Goal: Task Accomplishment & Management: Complete application form

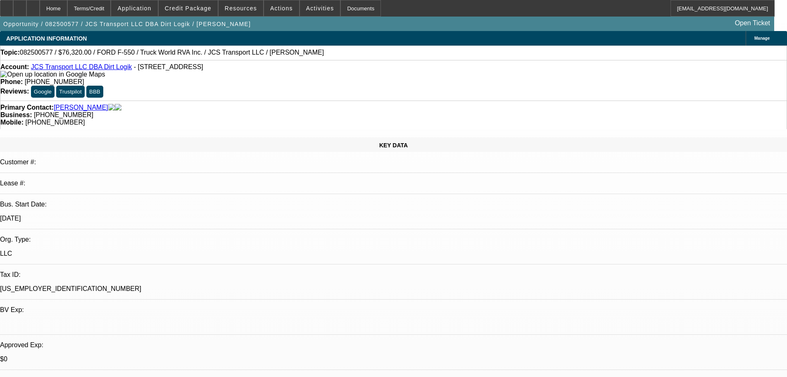
select select "0"
select select "6"
select select "0.1"
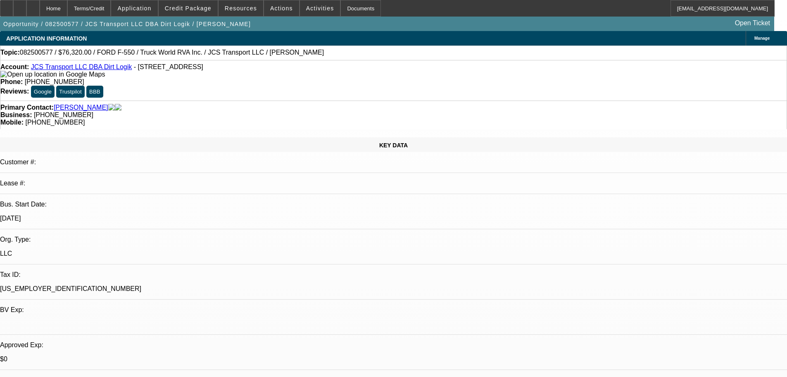
select select "0"
select select "6"
select select "0"
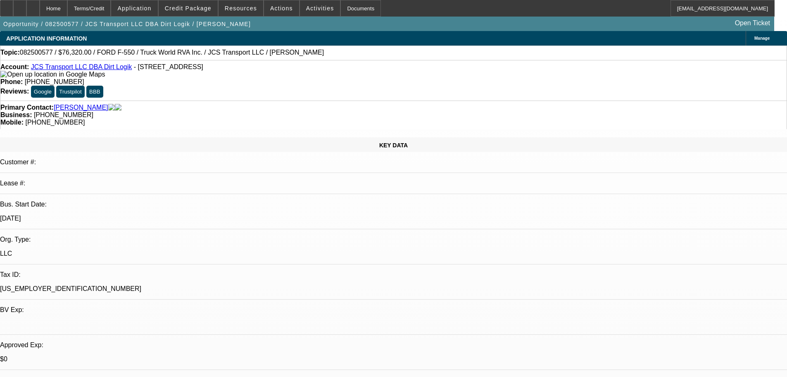
select select "0"
select select "6"
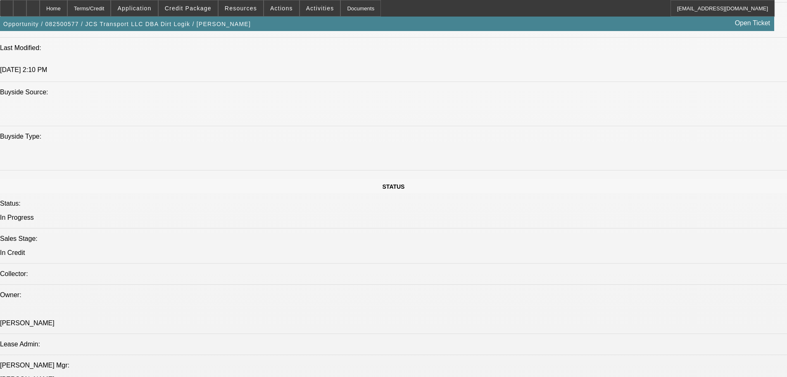
scroll to position [868, 0]
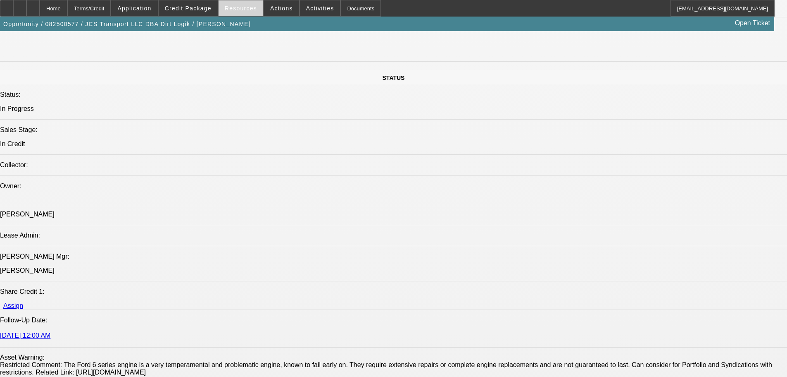
click at [242, 12] on span at bounding box center [241, 8] width 45 height 20
click at [198, 13] on div at bounding box center [393, 188] width 787 height 377
click at [198, 13] on span at bounding box center [188, 8] width 59 height 20
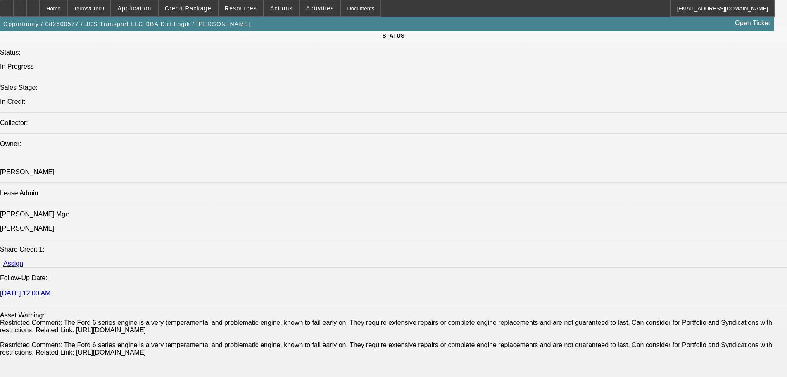
scroll to position [827, 0]
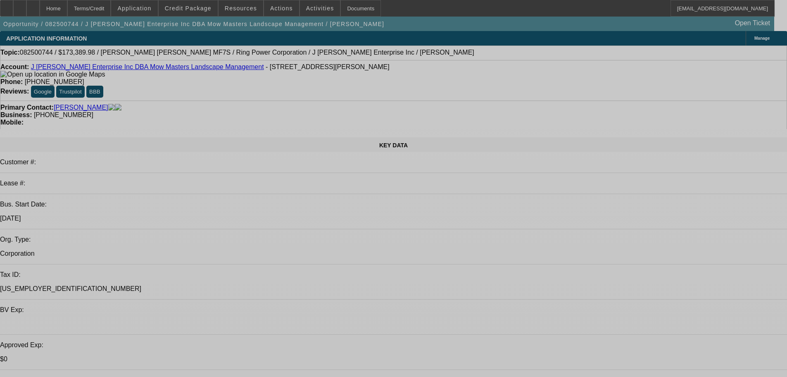
select select "0"
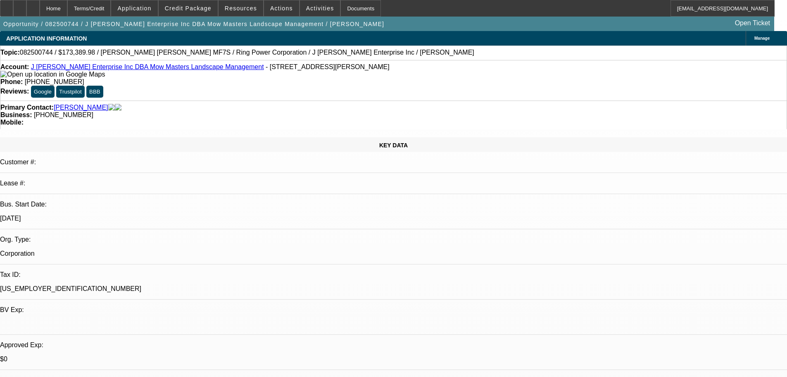
select select "0.1"
select select "4"
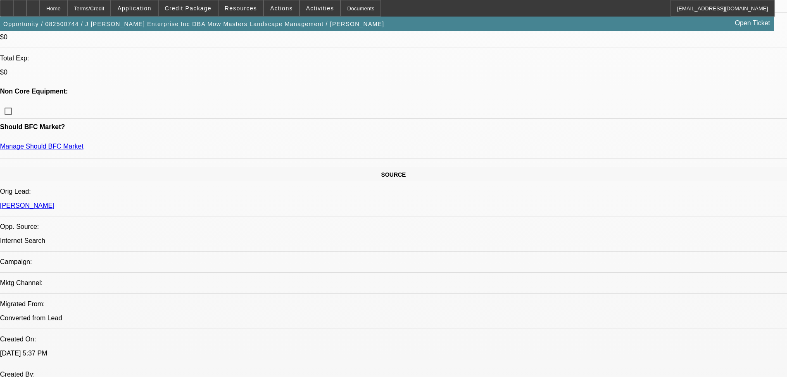
scroll to position [372, 0]
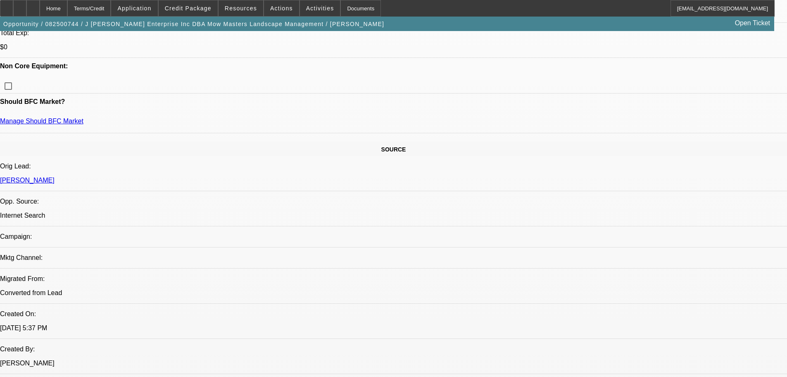
scroll to position [248, 0]
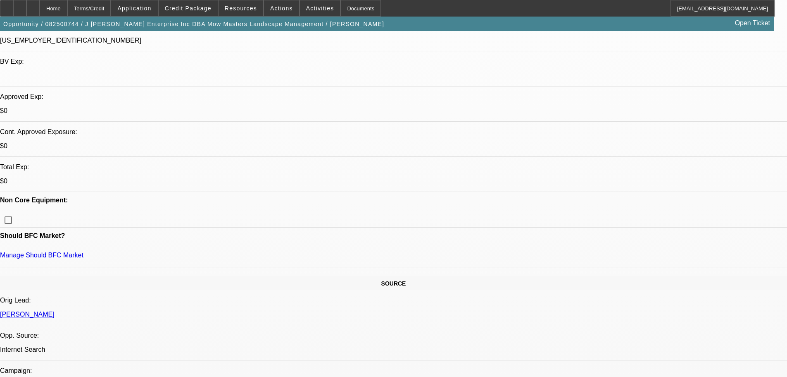
drag, startPoint x: 201, startPoint y: 118, endPoint x: 210, endPoint y: 126, distance: 12.0
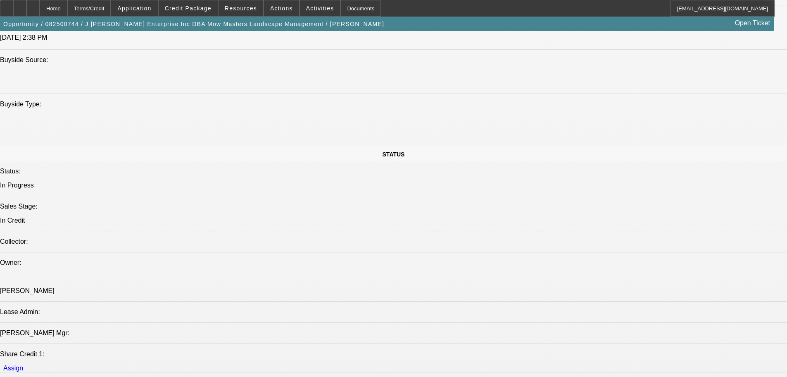
scroll to position [661, 0]
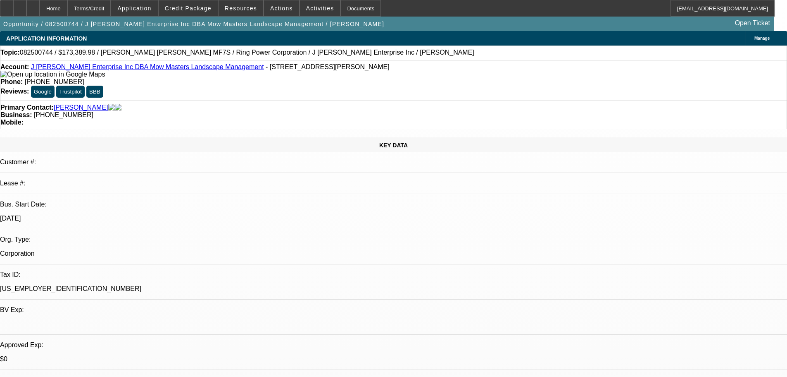
select select "0"
select select "0.1"
select select "4"
select select "0"
select select "0.1"
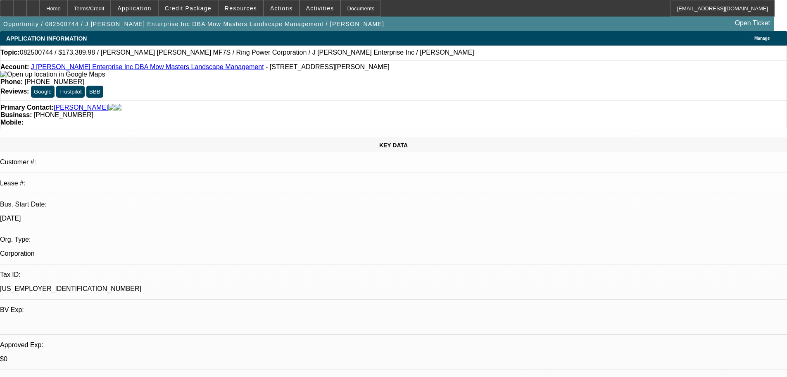
select select "4"
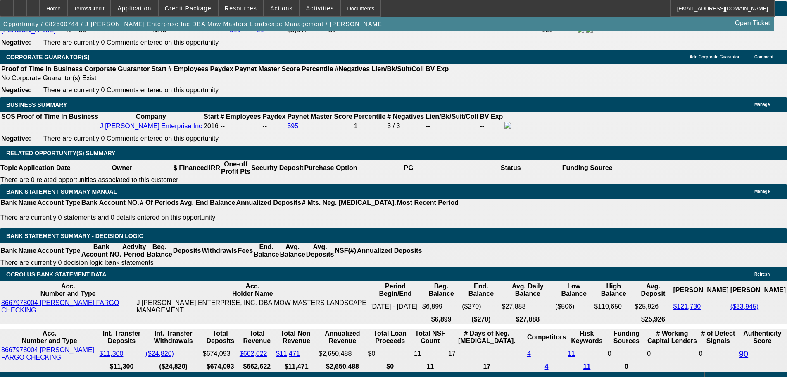
scroll to position [1240, 0]
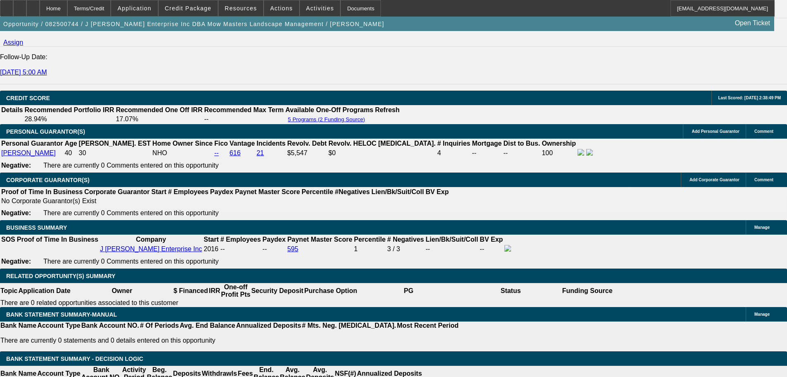
scroll to position [951, 0]
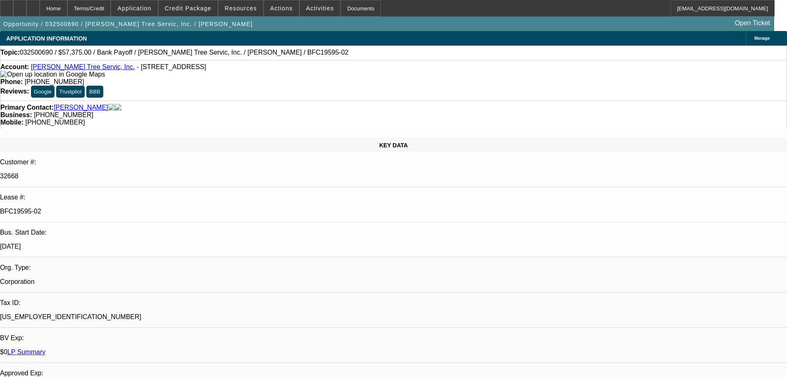
select select "0.1"
select select "0"
select select "3"
select select "0"
select select "6"
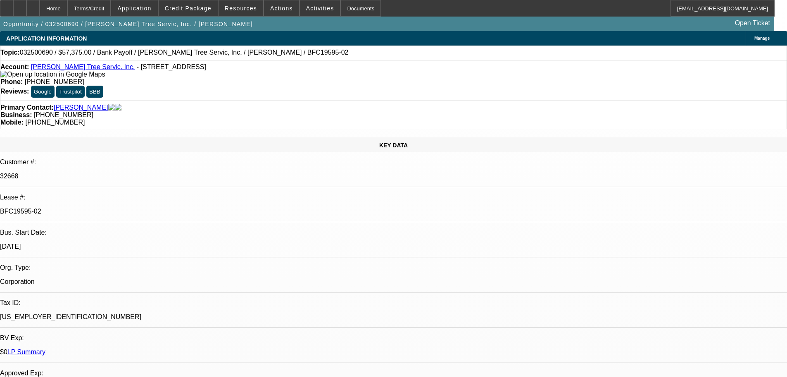
select select "0.1"
select select "0"
select select "3"
select select "0"
select select "6"
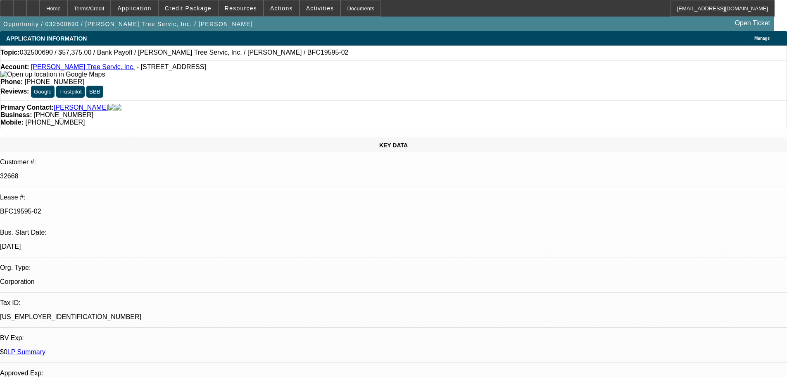
select select "0.1"
select select "0"
select select "3"
select select "0"
select select "6"
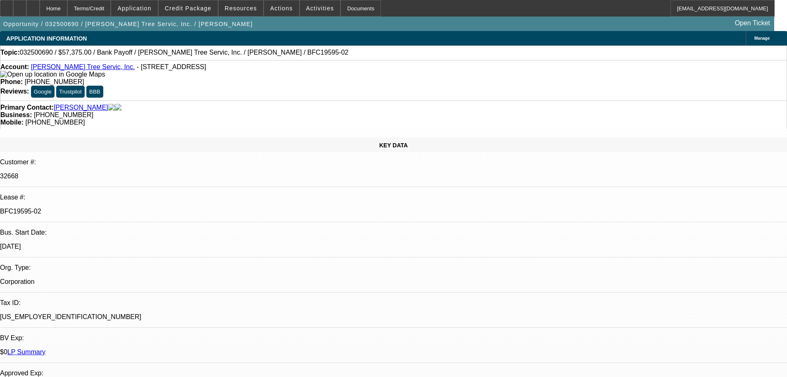
select select "0.1"
select select "0"
select select "3"
select select "0"
select select "6"
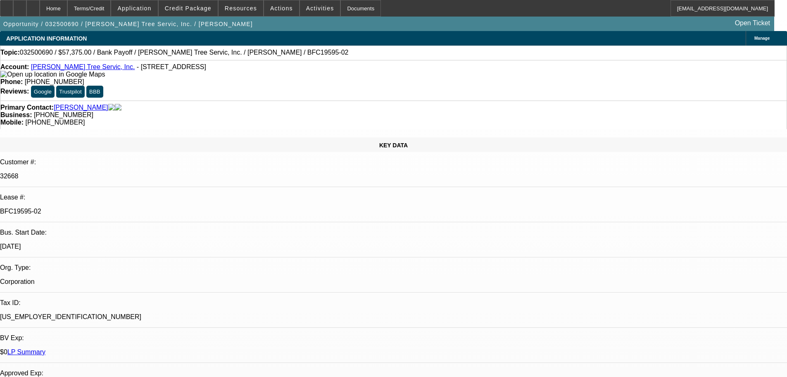
click at [203, 11] on span "Credit Package" at bounding box center [188, 8] width 47 height 7
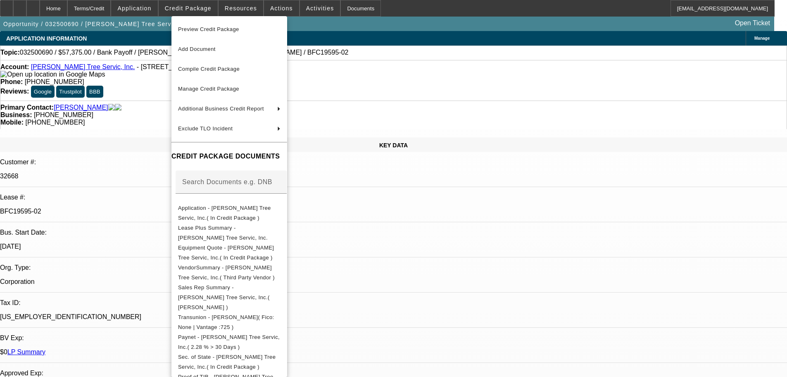
click at [250, 30] on span "Preview Credit Package" at bounding box center [229, 29] width 103 height 10
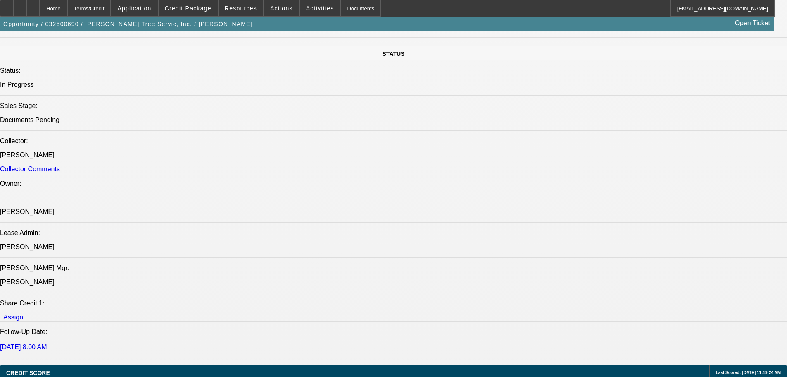
scroll to position [785, 0]
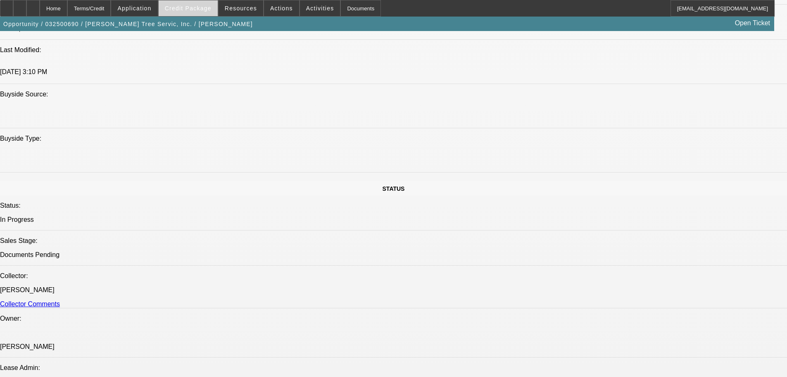
click at [205, 7] on span "Credit Package" at bounding box center [188, 8] width 47 height 7
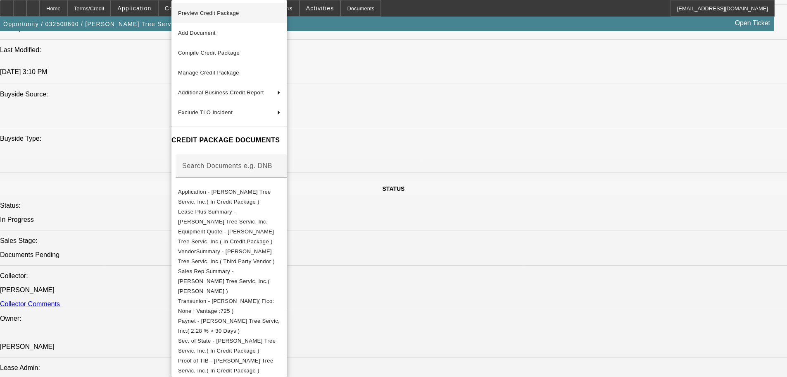
click at [205, 17] on span "Preview Credit Package" at bounding box center [229, 13] width 103 height 10
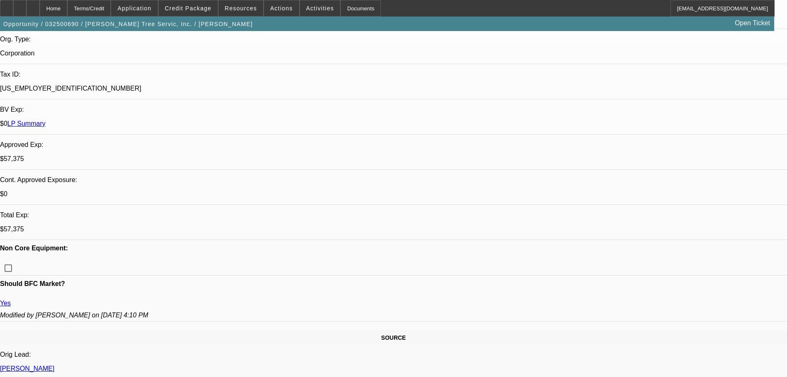
scroll to position [165, 0]
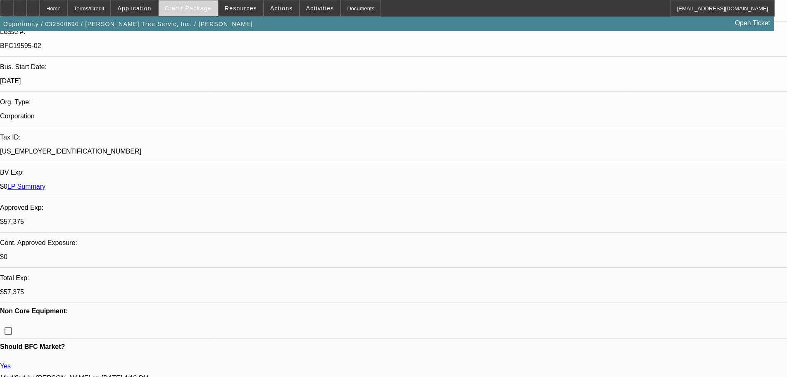
click at [200, 11] on button "Credit Package" at bounding box center [188, 8] width 59 height 16
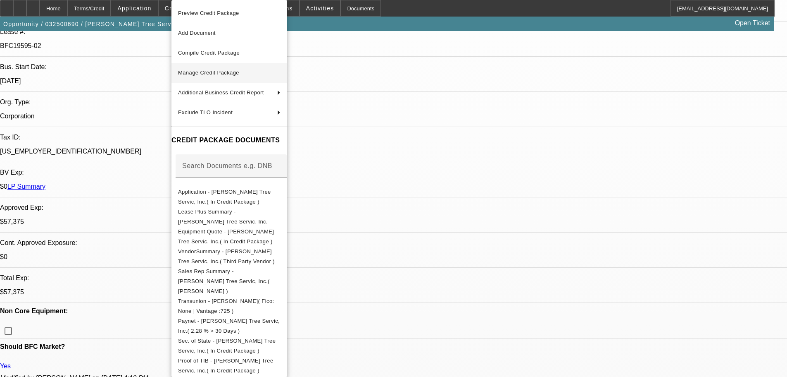
click at [206, 80] on button "Manage Credit Package" at bounding box center [230, 73] width 116 height 20
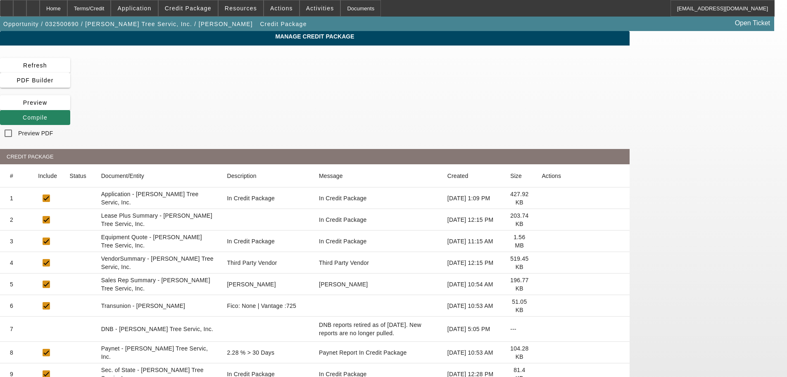
click at [542, 219] on icon at bounding box center [542, 219] width 0 height 0
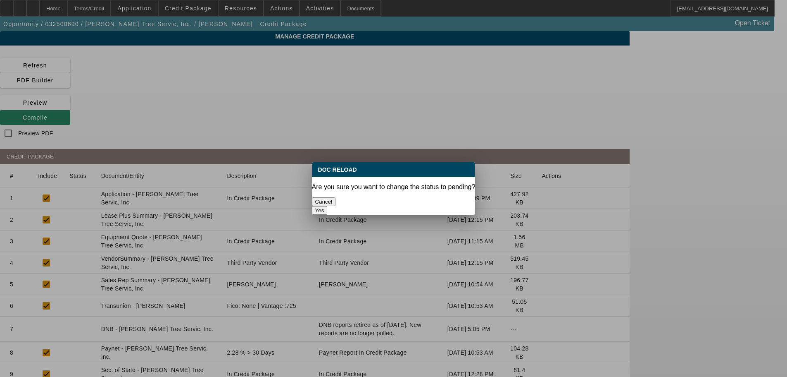
click at [328, 206] on button "Yes" at bounding box center [320, 210] width 16 height 9
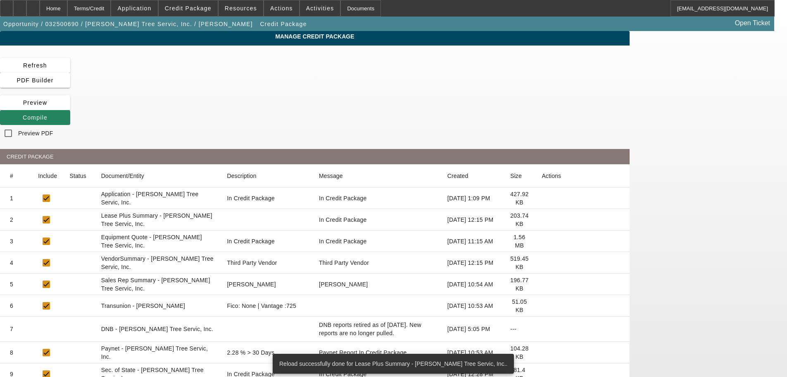
click at [542, 262] on icon at bounding box center [542, 262] width 0 height 0
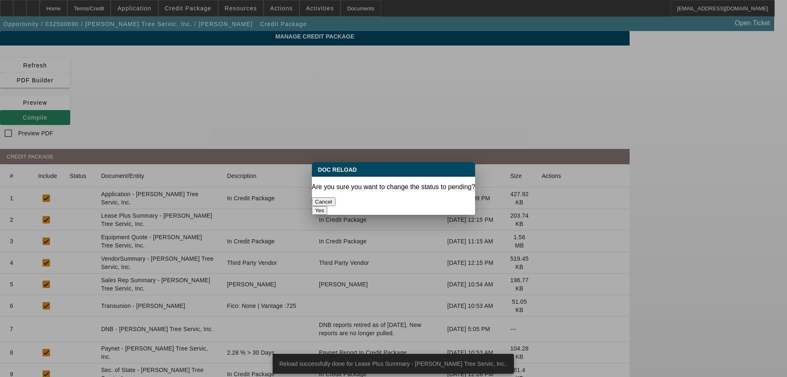
drag, startPoint x: 432, startPoint y: 198, endPoint x: 427, endPoint y: 198, distance: 5.4
click at [328, 206] on button "Yes" at bounding box center [320, 210] width 16 height 9
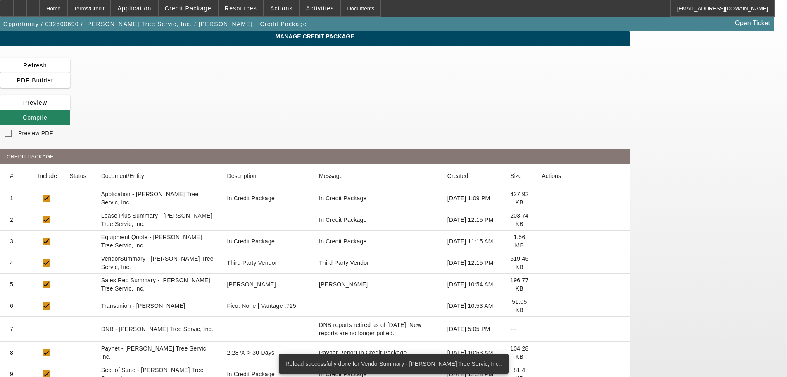
click at [542, 305] on icon at bounding box center [542, 305] width 0 height 0
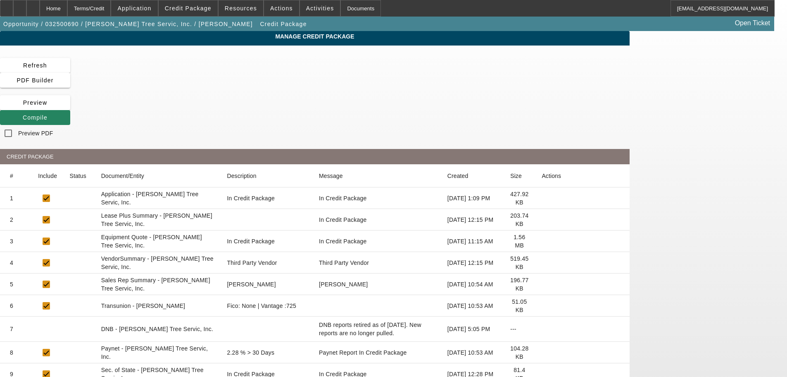
click at [542, 305] on icon at bounding box center [542, 305] width 0 height 0
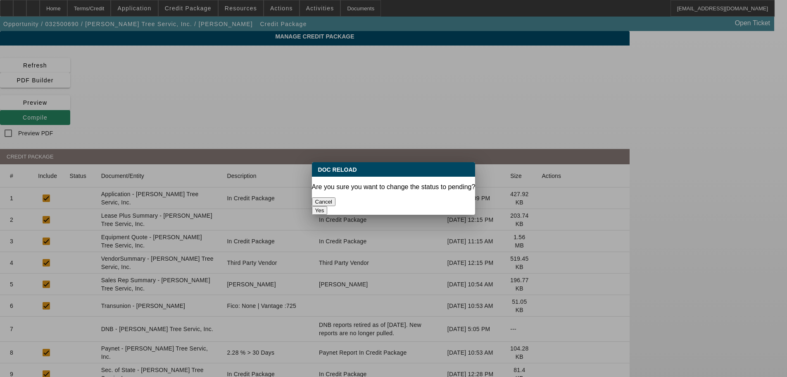
click at [328, 206] on button "Yes" at bounding box center [320, 210] width 16 height 9
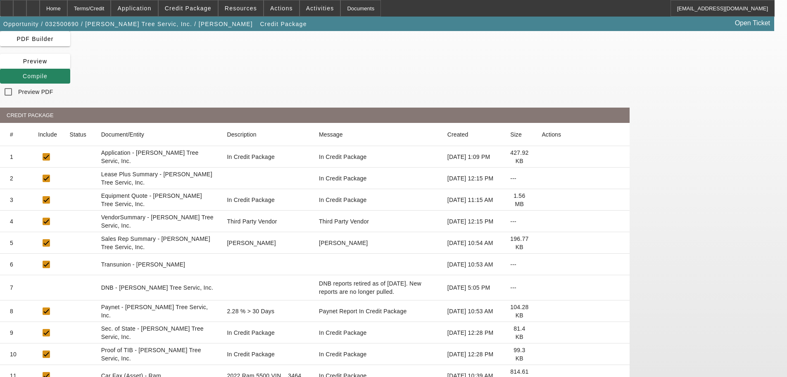
scroll to position [83, 0]
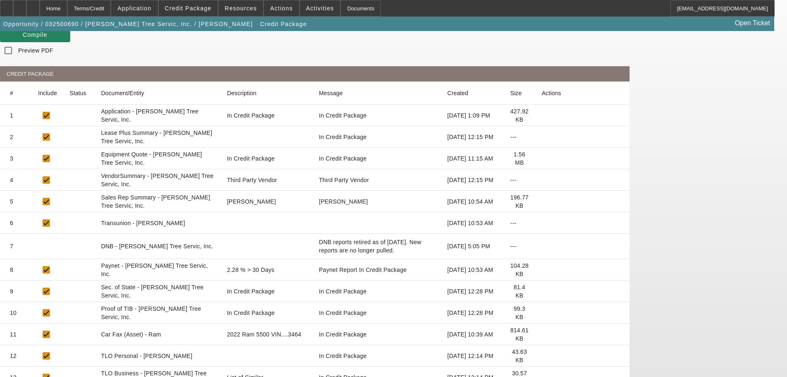
click at [542, 355] on icon at bounding box center [542, 355] width 0 height 0
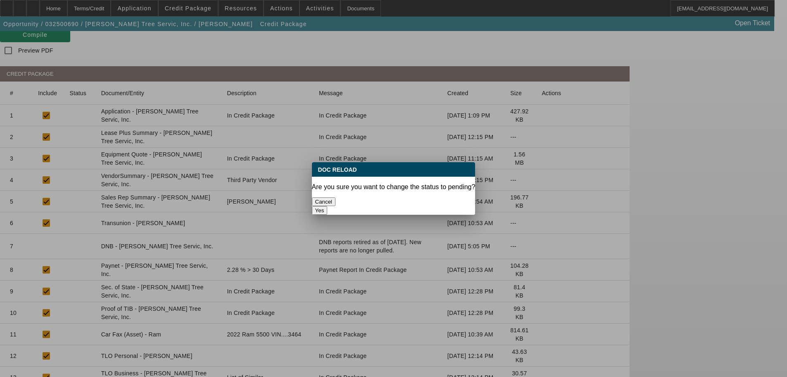
scroll to position [0, 0]
click at [328, 206] on button "Yes" at bounding box center [320, 210] width 16 height 9
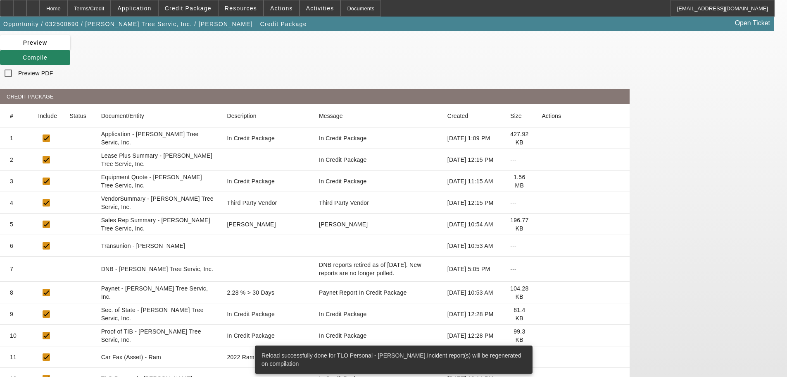
scroll to position [83, 0]
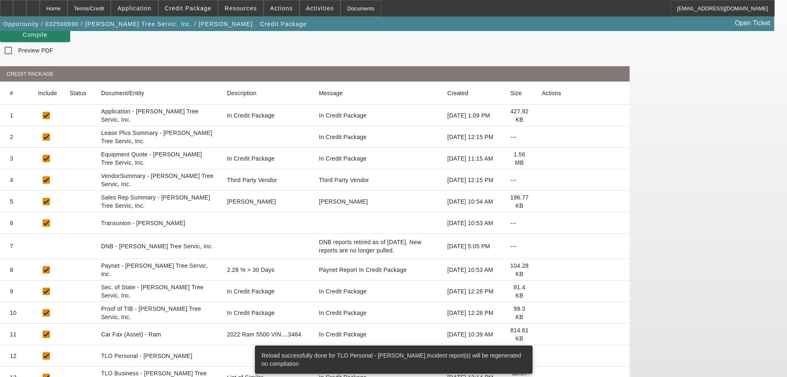
click at [542, 334] on icon at bounding box center [542, 334] width 0 height 0
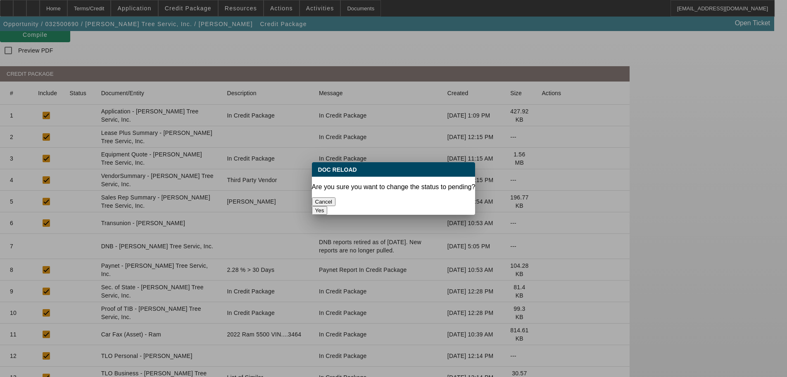
click at [336, 197] on button "Cancel" at bounding box center [324, 201] width 24 height 9
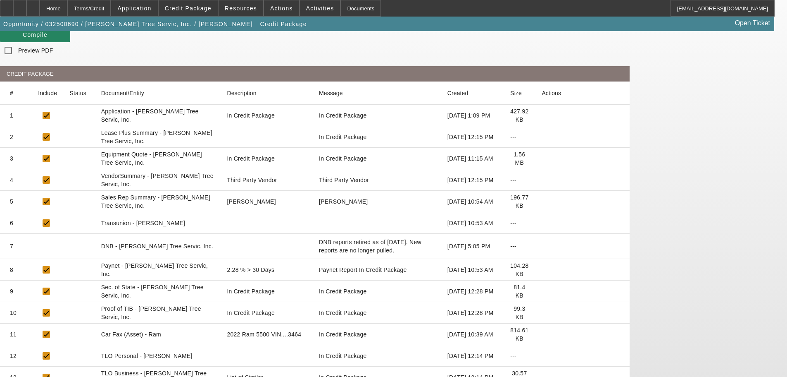
click at [542, 376] on icon at bounding box center [542, 377] width 0 height 0
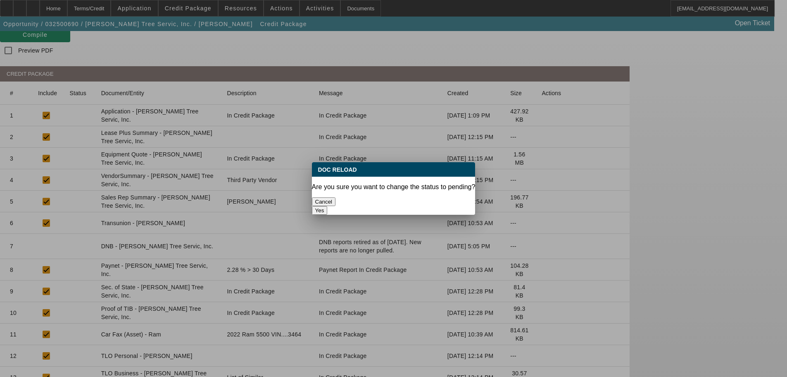
scroll to position [0, 0]
click at [328, 206] on button "Yes" at bounding box center [320, 210] width 16 height 9
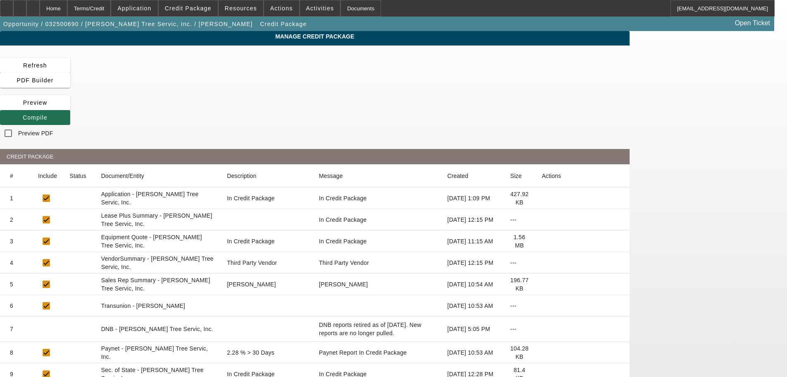
click at [23, 114] on icon at bounding box center [23, 117] width 0 height 7
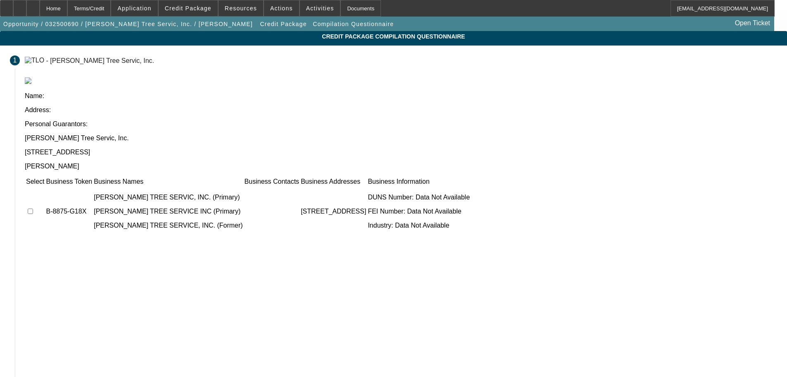
click at [33, 208] on input "checkbox" at bounding box center [30, 210] width 5 height 5
checkbox input "true"
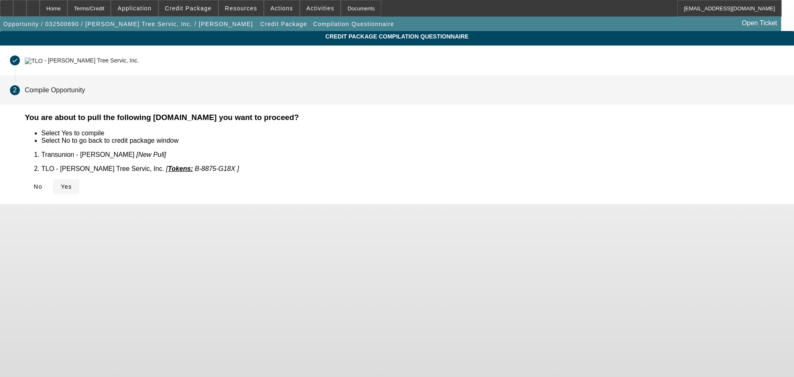
click at [72, 183] on span "Yes" at bounding box center [66, 186] width 11 height 7
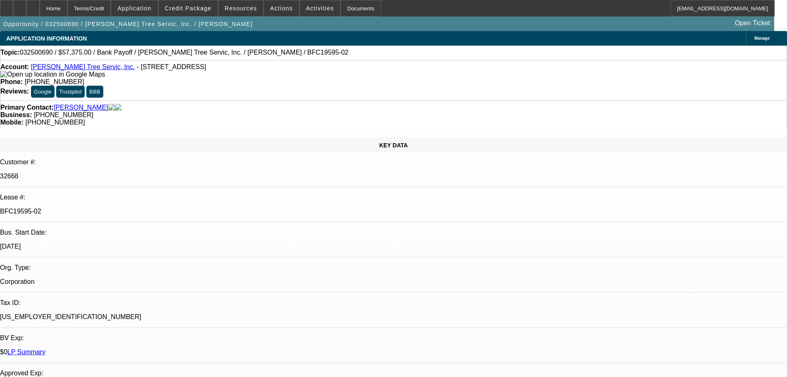
select select "0.1"
select select "0"
select select "3"
select select "0"
select select "6"
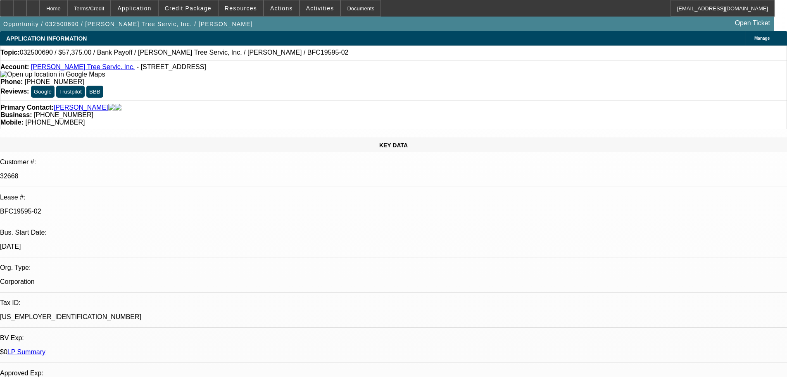
select select "0.1"
select select "0"
select select "3"
select select "0"
select select "6"
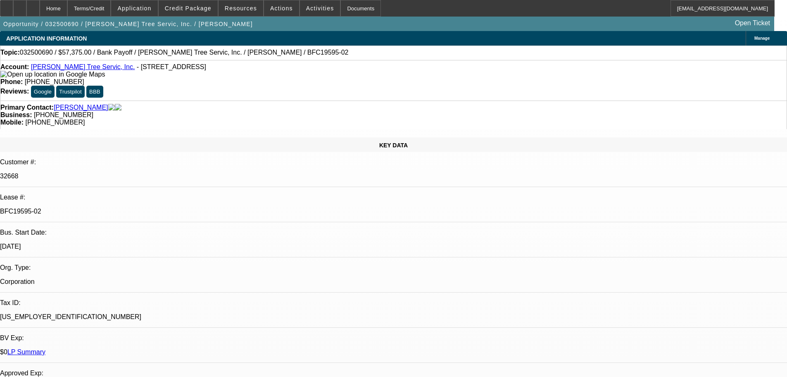
select select "0.1"
select select "0"
select select "3"
select select "0"
select select "6"
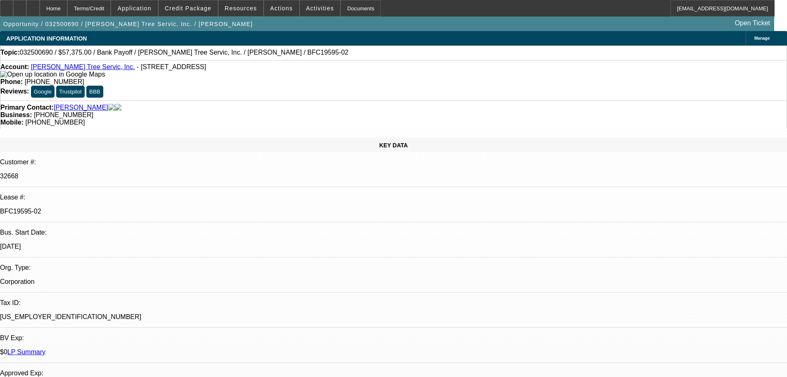
select select "0.1"
select select "0"
select select "3"
select select "0"
select select "6"
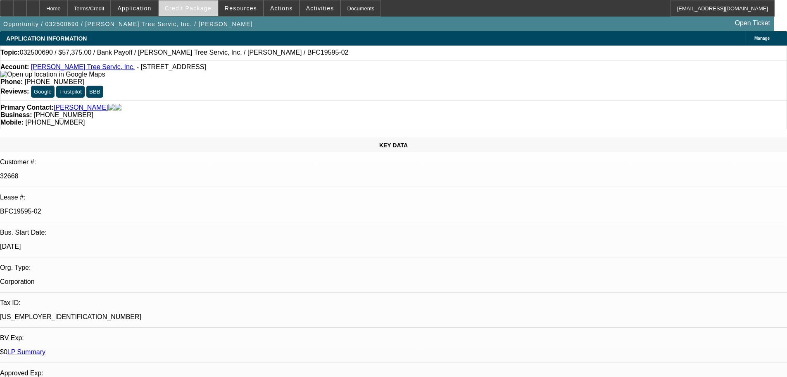
click at [203, 7] on span "Credit Package" at bounding box center [188, 8] width 47 height 7
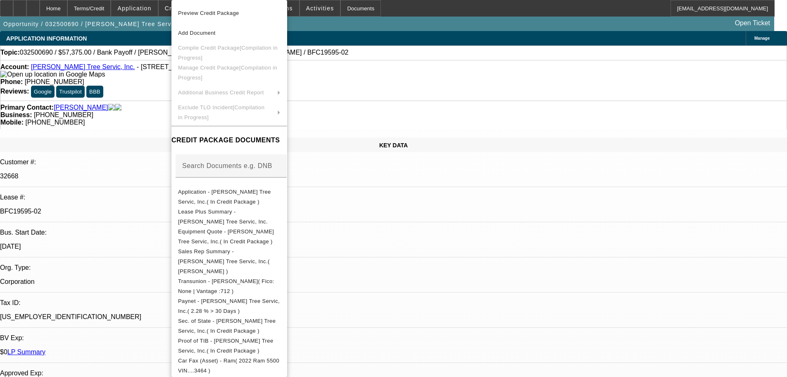
click at [147, 114] on div at bounding box center [393, 188] width 787 height 377
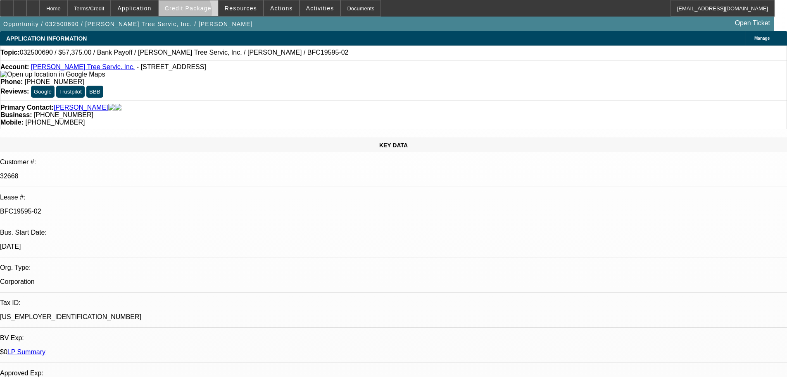
click at [197, 13] on span at bounding box center [188, 8] width 59 height 20
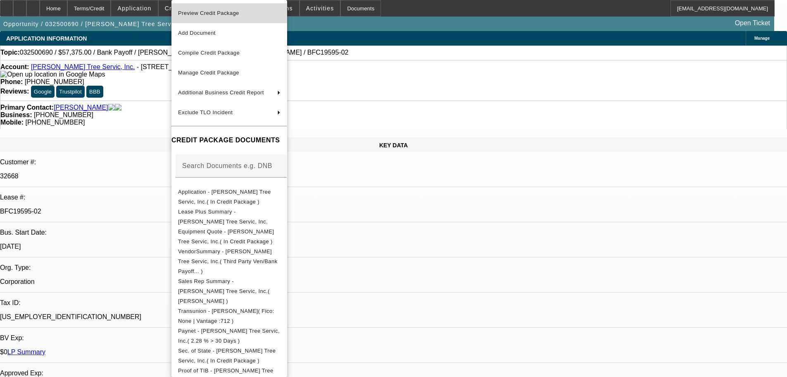
click at [220, 18] on button "Preview Credit Package" at bounding box center [230, 13] width 116 height 20
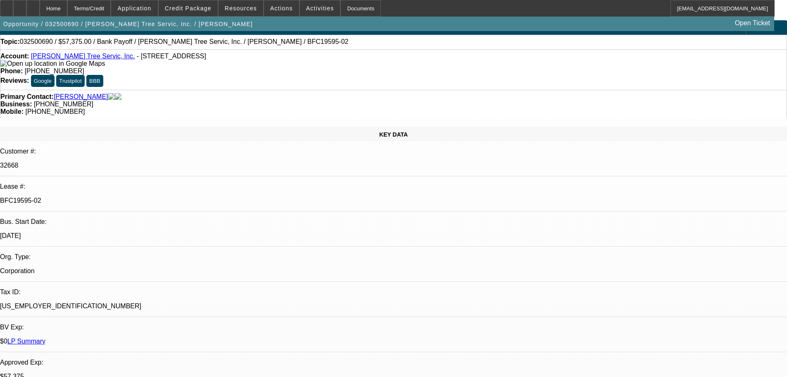
scroll to position [41, 0]
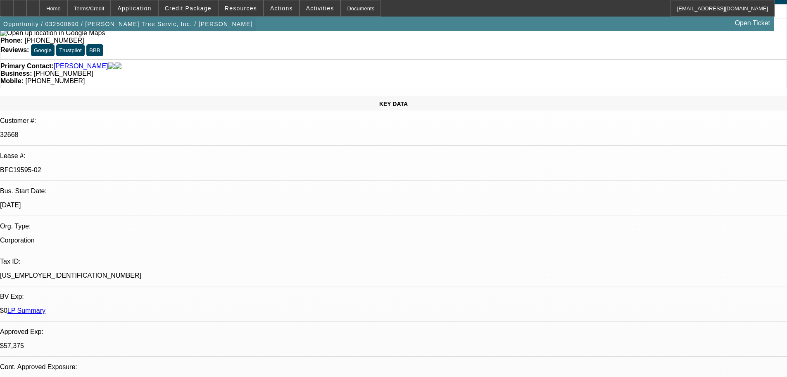
drag, startPoint x: 48, startPoint y: 8, endPoint x: 54, endPoint y: 23, distance: 15.8
click at [40, 8] on div at bounding box center [32, 8] width 13 height 17
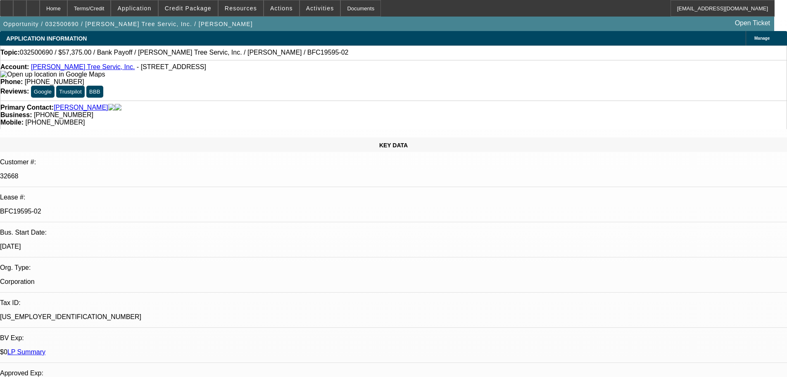
select select "0.1"
select select "0"
select select "3"
select select "0"
select select "6"
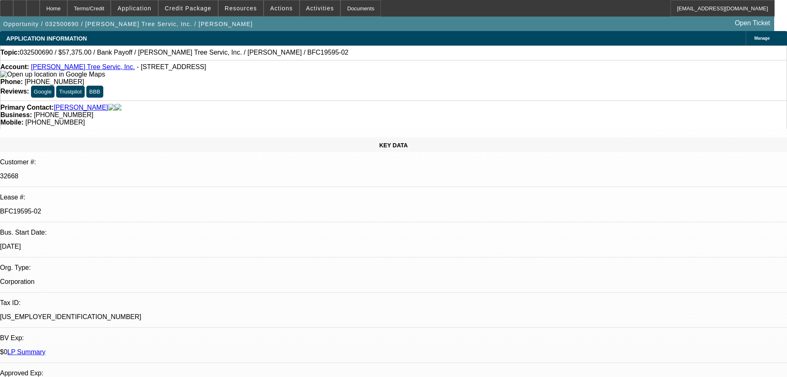
select select "0.1"
select select "0"
select select "3"
select select "0"
select select "6"
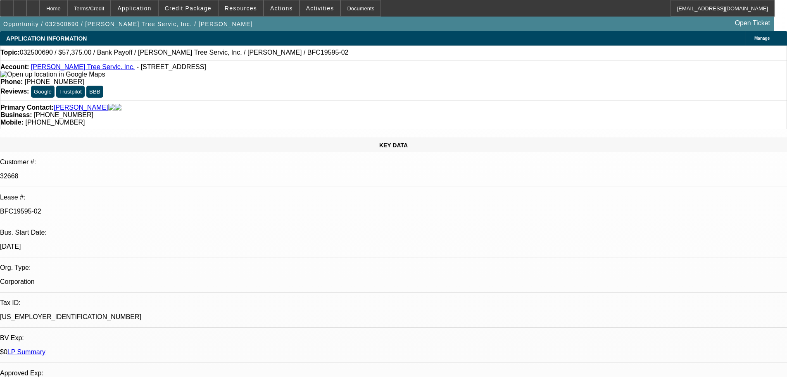
select select "0.1"
select select "0"
select select "3"
select select "0"
select select "6"
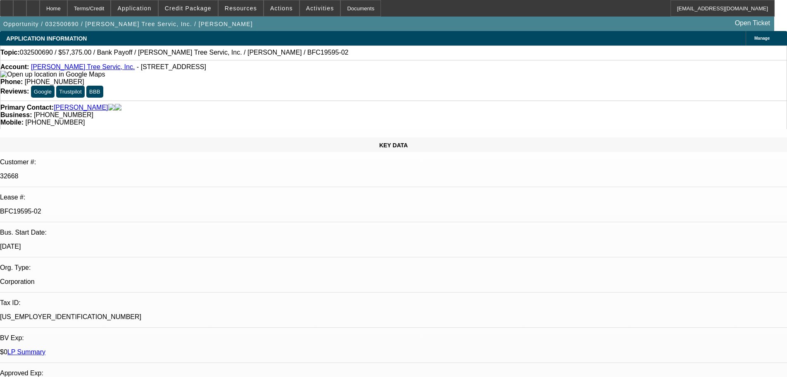
select select "0.1"
select select "0"
select select "3"
select select "0"
select select "6"
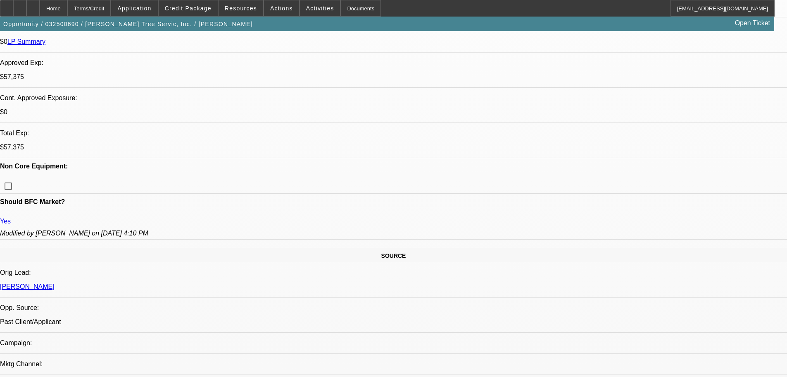
scroll to position [207, 0]
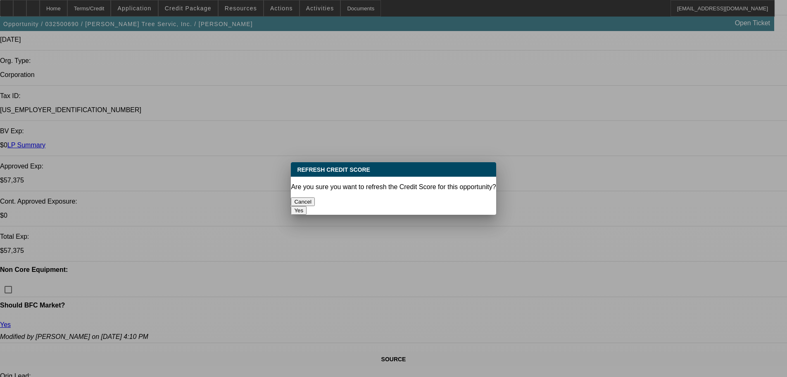
click at [307, 206] on button "Yes" at bounding box center [299, 210] width 16 height 9
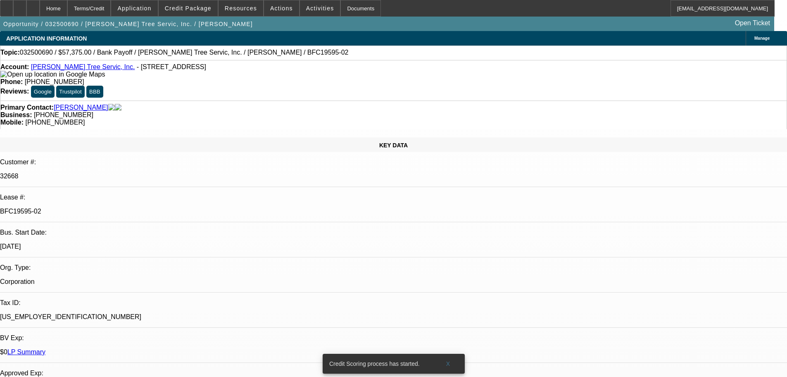
scroll to position [207, 0]
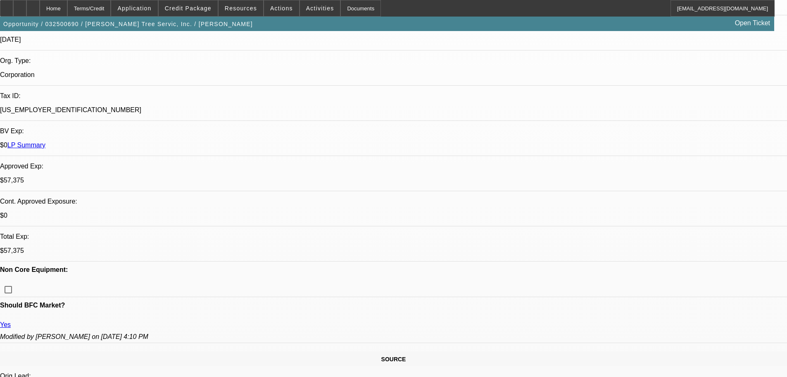
click at [205, 17] on div "Opportunity / 032500690 / Tabor Tree Servic, Inc. / Dobel, Riley Open Ticket" at bounding box center [387, 24] width 775 height 14
click at [203, 14] on span at bounding box center [188, 8] width 59 height 20
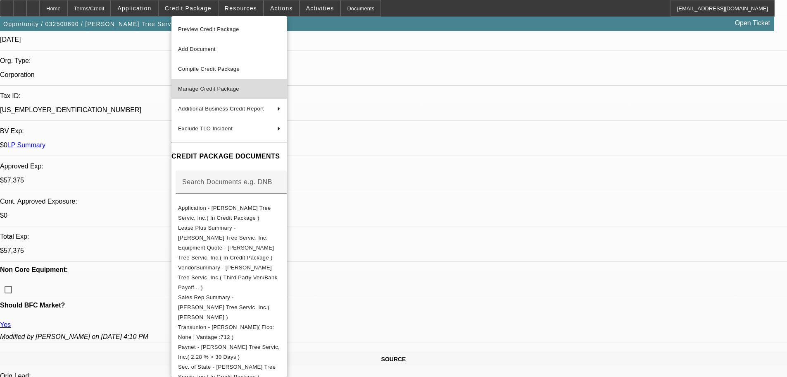
click at [216, 88] on span "Manage Credit Package" at bounding box center [208, 89] width 61 height 6
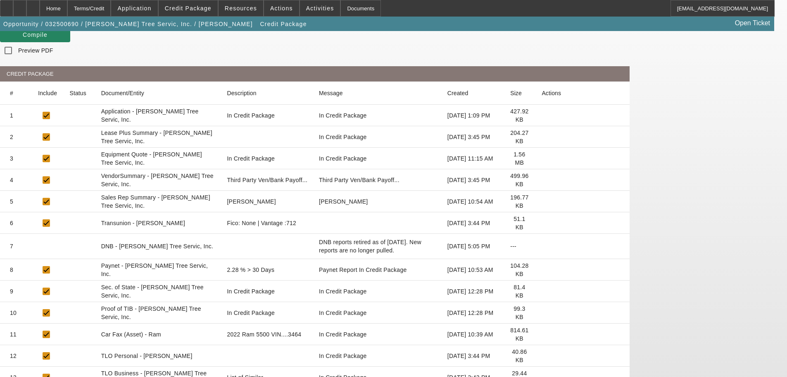
scroll to position [124, 0]
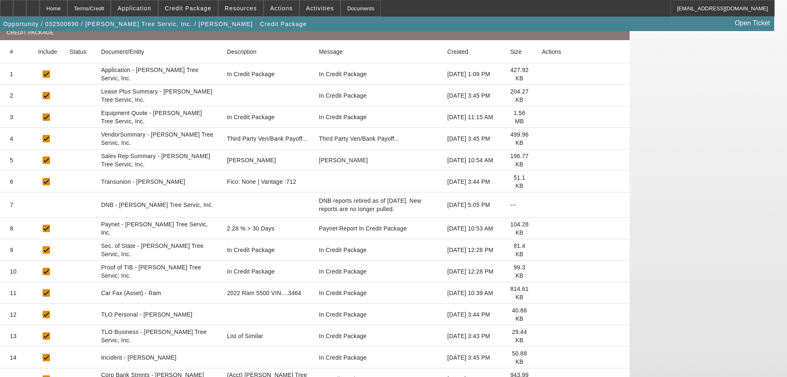
click at [542, 228] on icon at bounding box center [542, 228] width 0 height 0
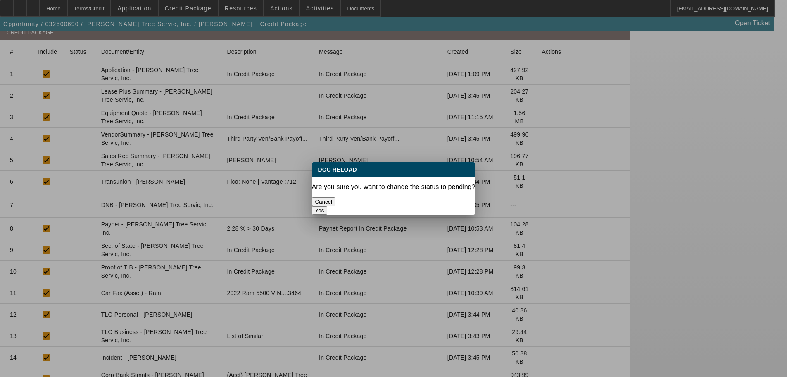
scroll to position [0, 0]
click at [336, 200] on button "Cancel" at bounding box center [324, 201] width 24 height 9
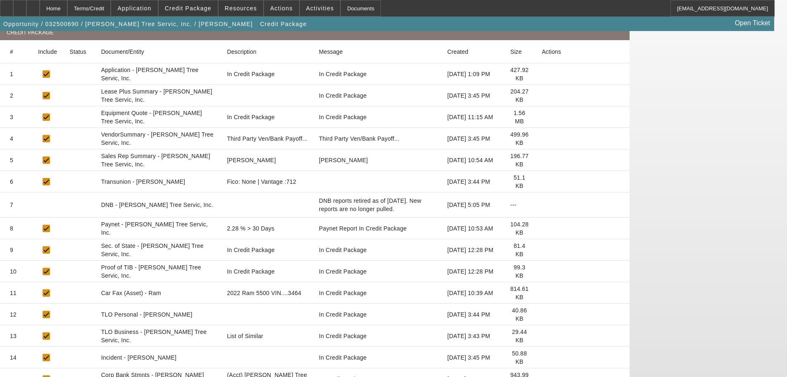
click at [542, 228] on icon at bounding box center [542, 228] width 0 height 0
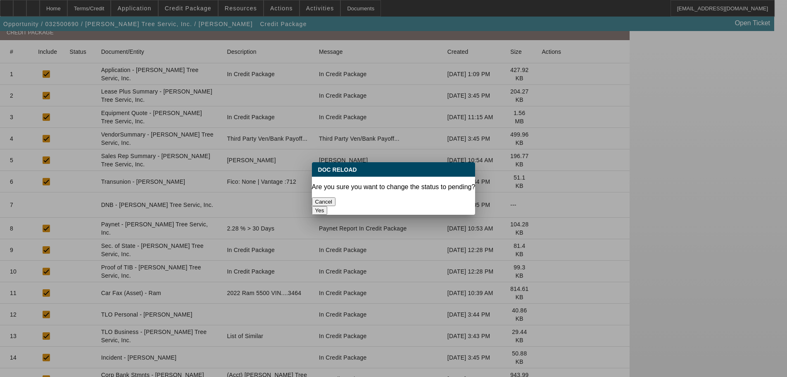
click at [328, 206] on button "Yes" at bounding box center [320, 210] width 16 height 9
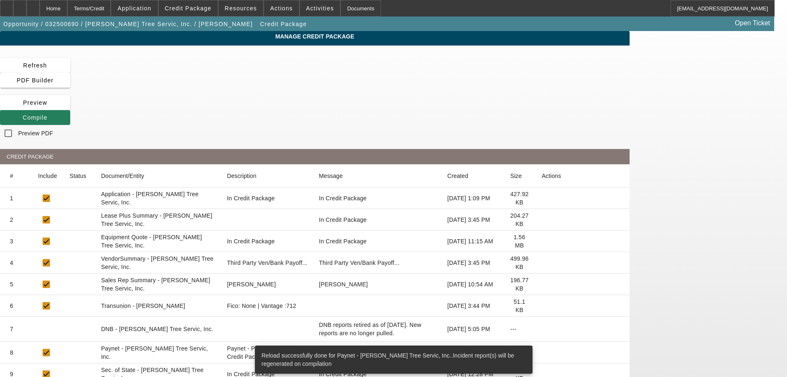
click at [48, 114] on span "Compile" at bounding box center [35, 117] width 25 height 7
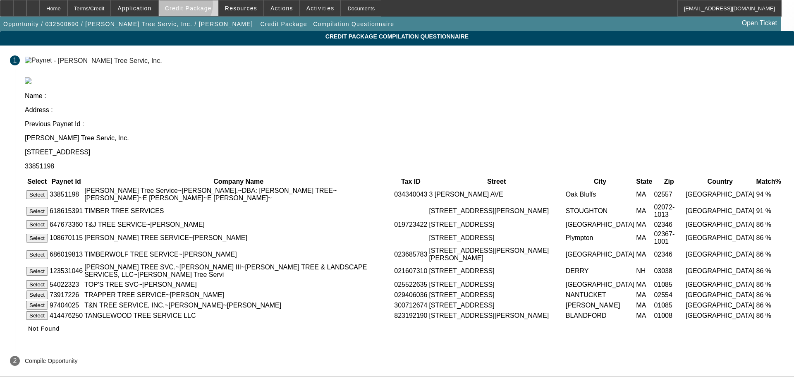
click at [198, 7] on span "Credit Package" at bounding box center [188, 8] width 47 height 7
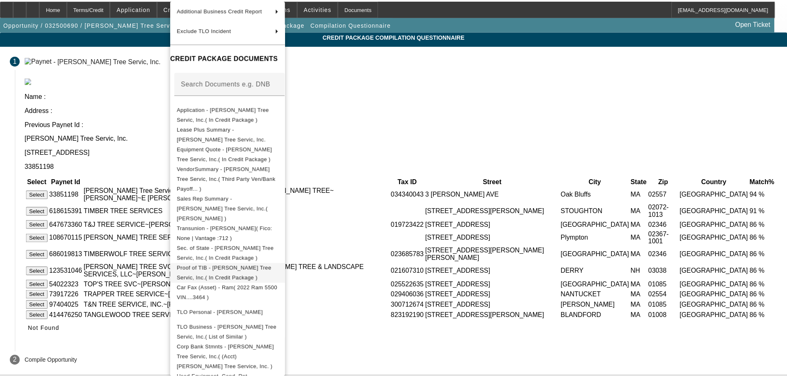
scroll to position [124, 0]
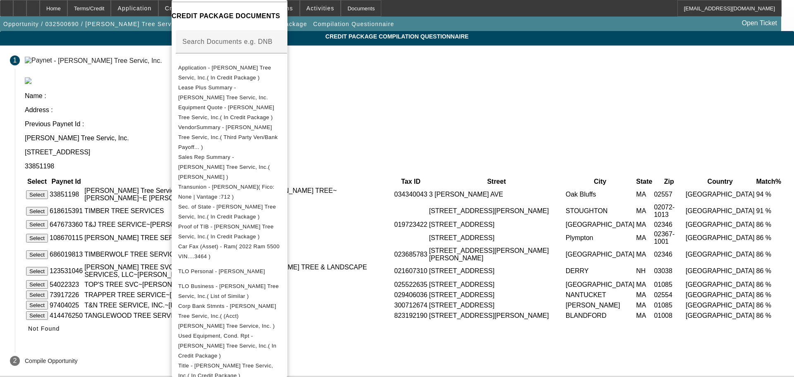
click at [53, 214] on div at bounding box center [397, 188] width 794 height 377
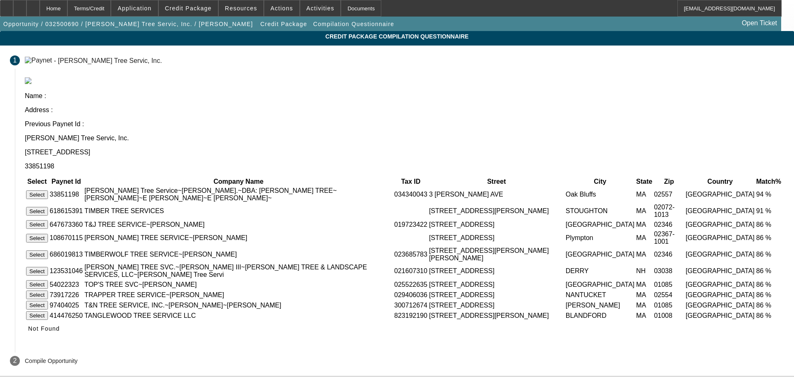
click at [48, 190] on button "Select" at bounding box center [37, 194] width 22 height 9
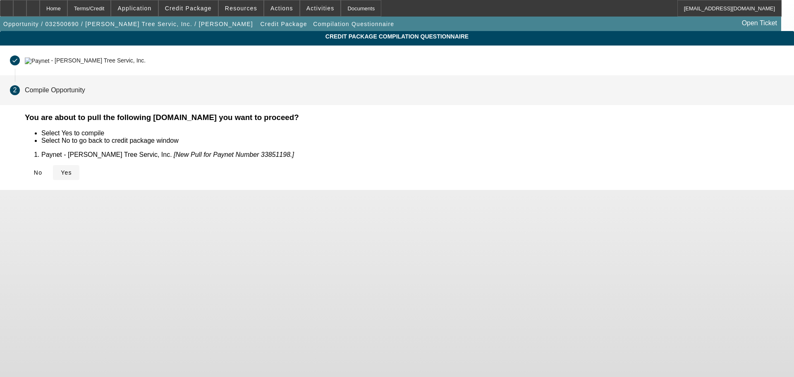
click at [72, 170] on span "Yes" at bounding box center [66, 172] width 11 height 7
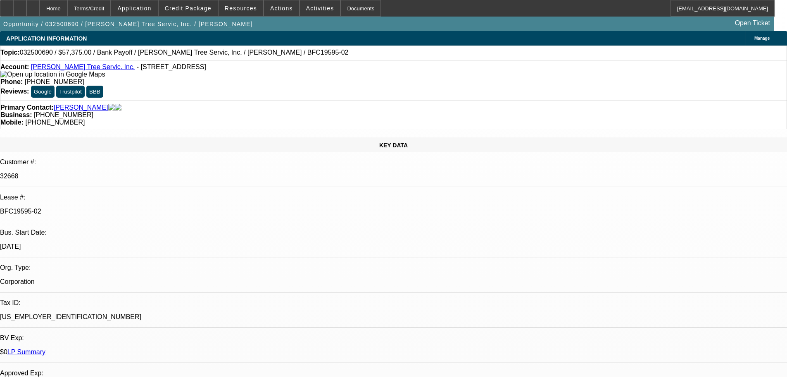
select select "0.1"
select select "0"
select select "3"
select select "0"
select select "6"
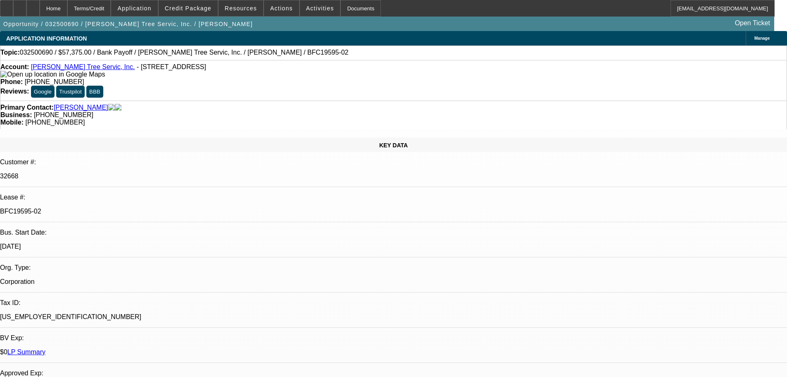
select select "0.1"
select select "0"
select select "3"
select select "0"
select select "6"
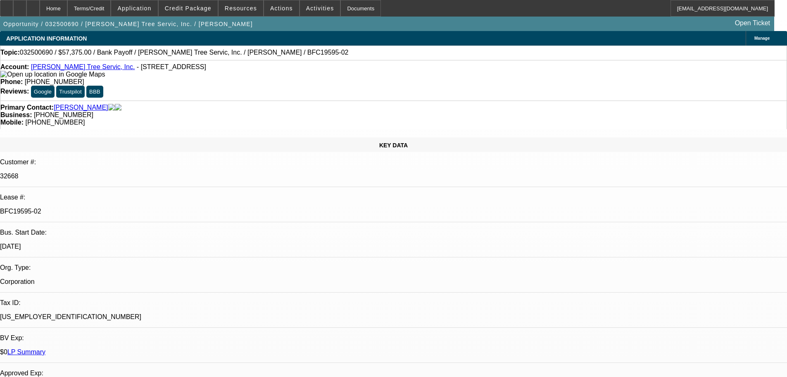
select select "0.1"
select select "0"
select select "3"
select select "0"
select select "6"
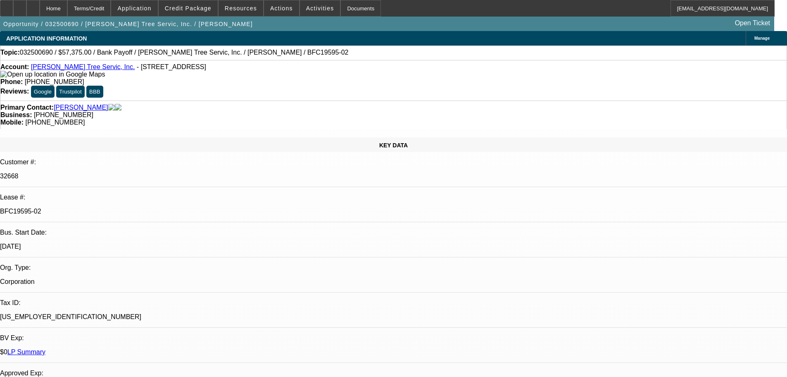
select select "0.1"
select select "0"
select select "3"
select select "0"
select select "6"
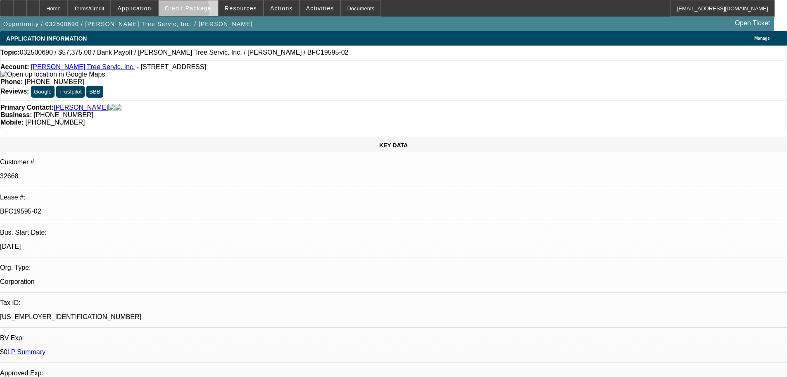
click at [196, 12] on span at bounding box center [188, 8] width 59 height 20
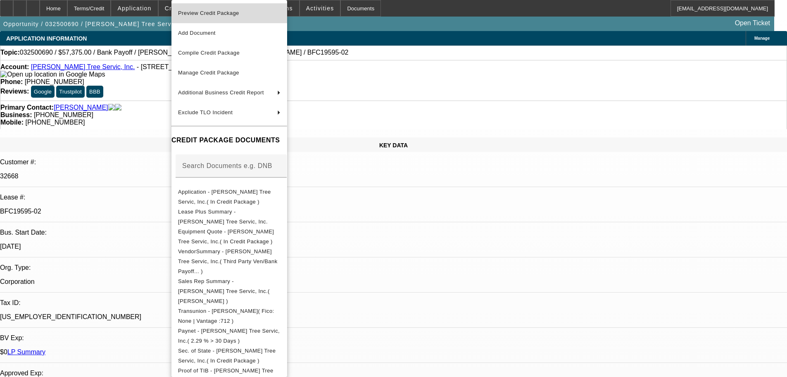
click at [213, 14] on span "Preview Credit Package" at bounding box center [208, 13] width 61 height 6
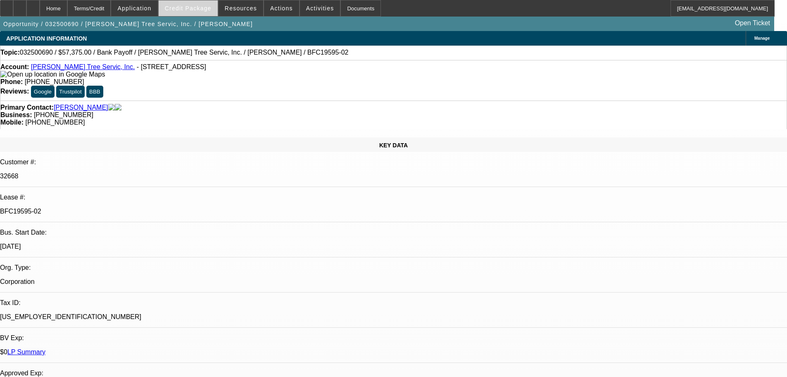
click at [184, 7] on span "Credit Package" at bounding box center [188, 8] width 47 height 7
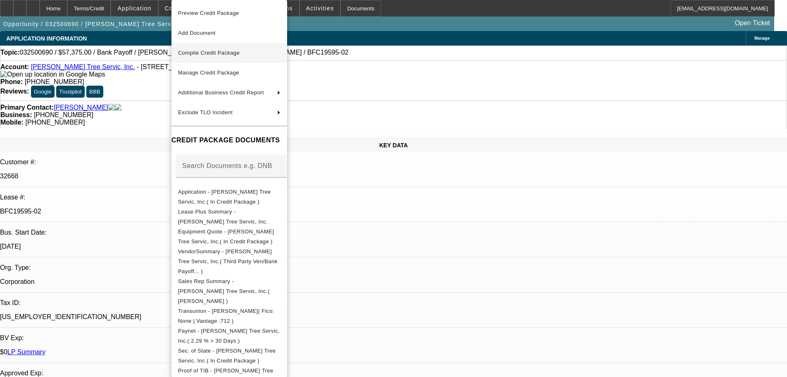
click at [202, 54] on span "Compile Credit Package" at bounding box center [209, 53] width 62 height 6
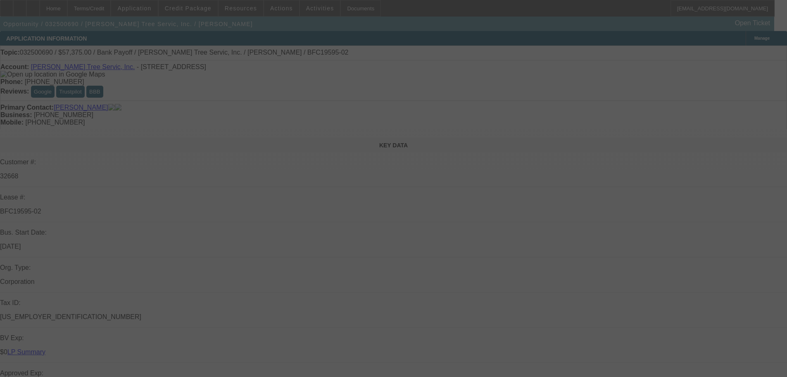
scroll to position [207, 0]
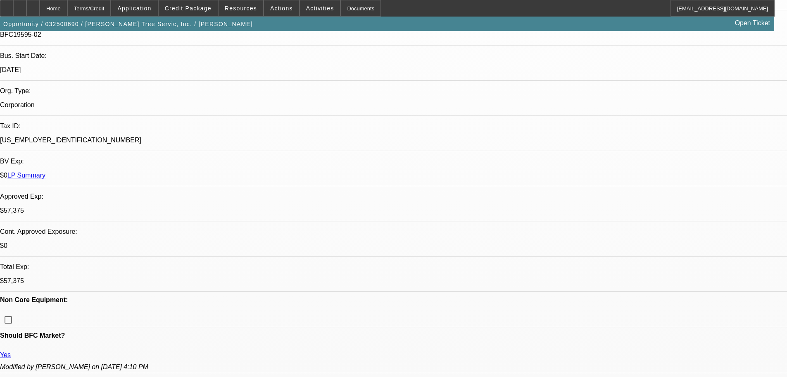
select select "0.1"
select select "0"
select select "3"
select select "0"
select select "6"
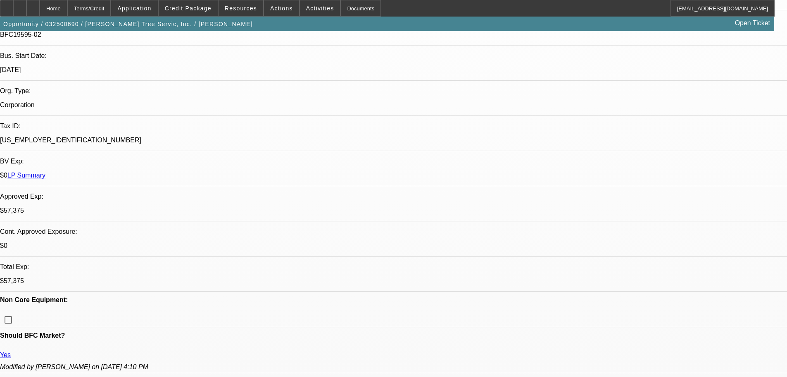
select select "0.1"
select select "0"
select select "3"
select select "0"
select select "6"
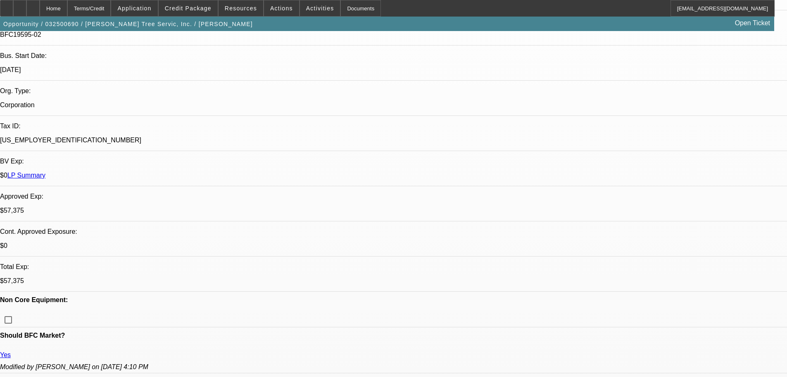
select select "0.1"
select select "0"
select select "3"
select select "0"
select select "6"
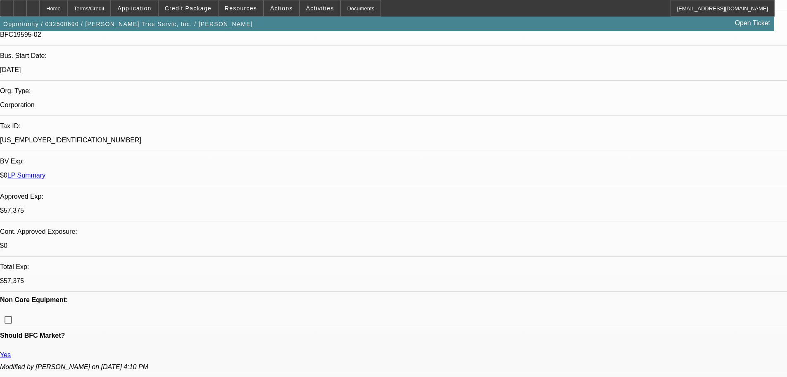
select select "0.1"
select select "0"
select select "3"
select select "0"
select select "6"
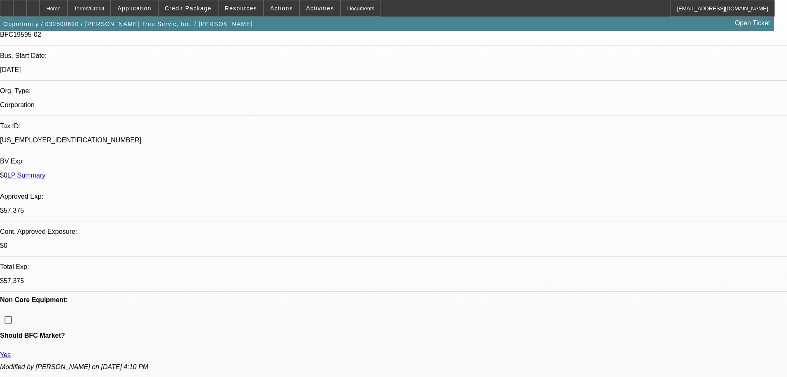
scroll to position [124, 0]
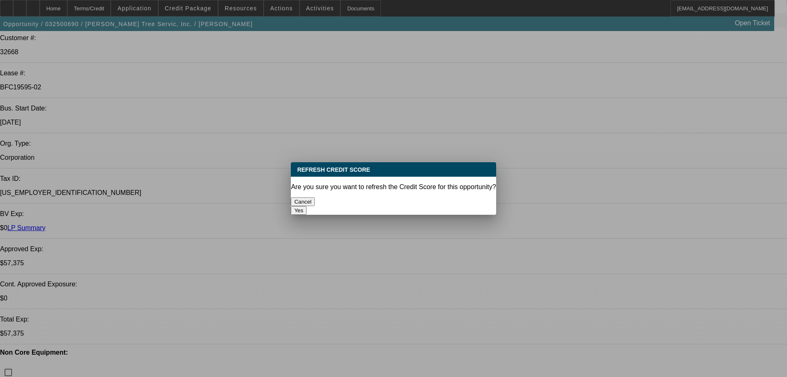
scroll to position [0, 0]
click at [307, 206] on button "Yes" at bounding box center [299, 210] width 16 height 9
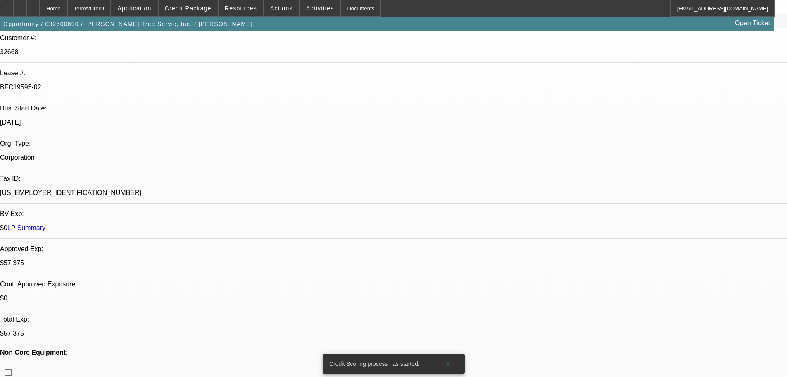
scroll to position [124, 0]
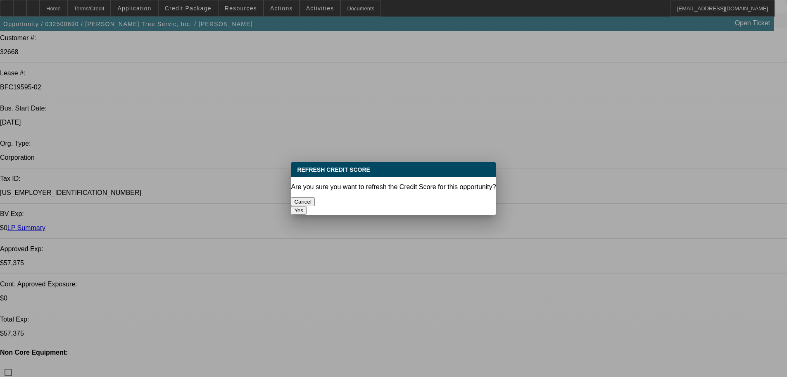
scroll to position [0, 0]
click at [307, 206] on button "Yes" at bounding box center [299, 210] width 16 height 9
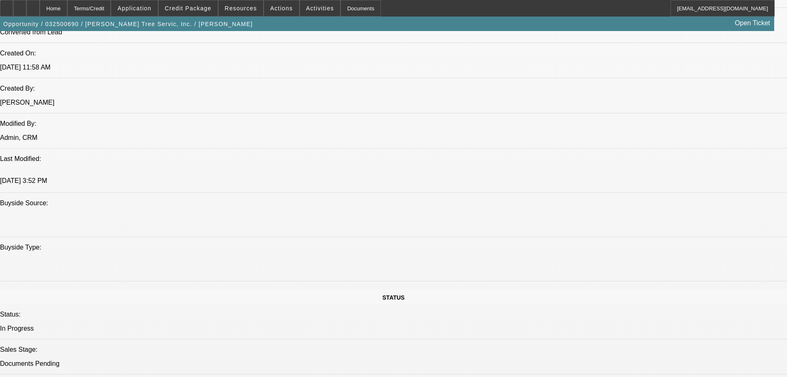
scroll to position [620, 0]
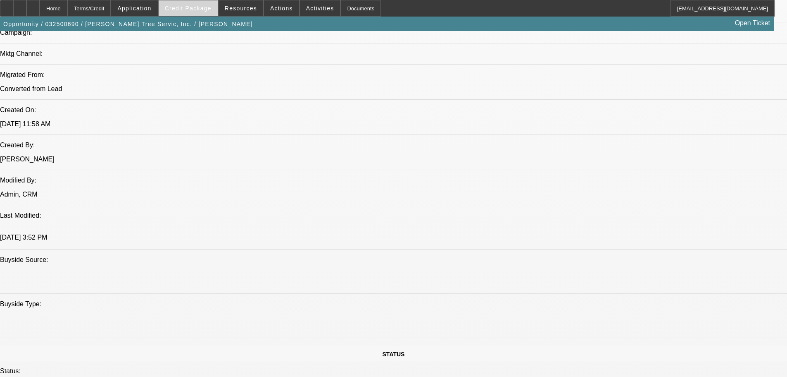
click at [204, 12] on span at bounding box center [188, 8] width 59 height 20
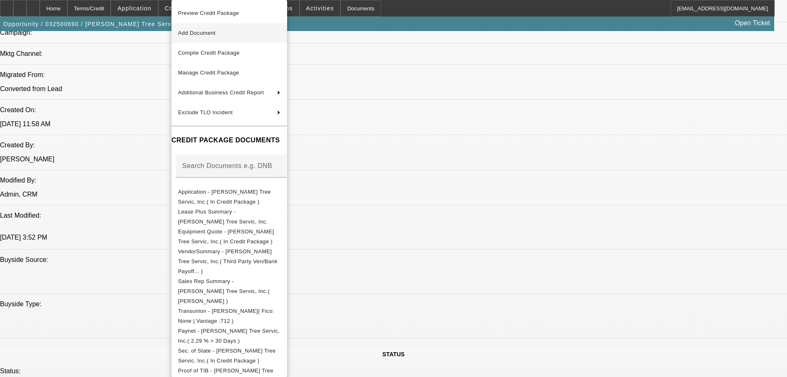
click at [203, 19] on button "Preview Credit Package" at bounding box center [230, 13] width 116 height 20
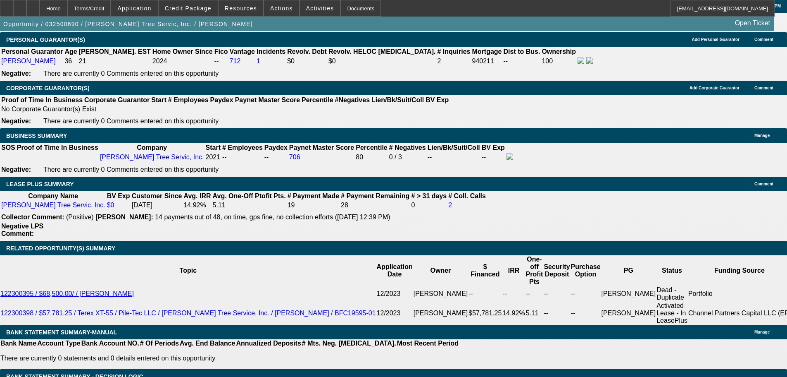
scroll to position [1281, 0]
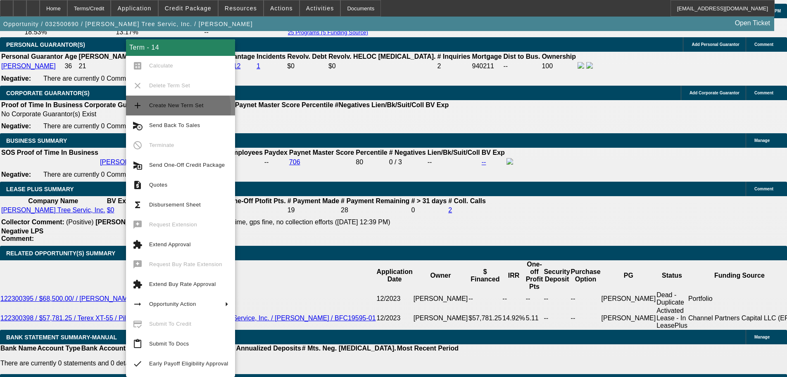
click at [174, 109] on span "Create New Term Set" at bounding box center [188, 105] width 79 height 10
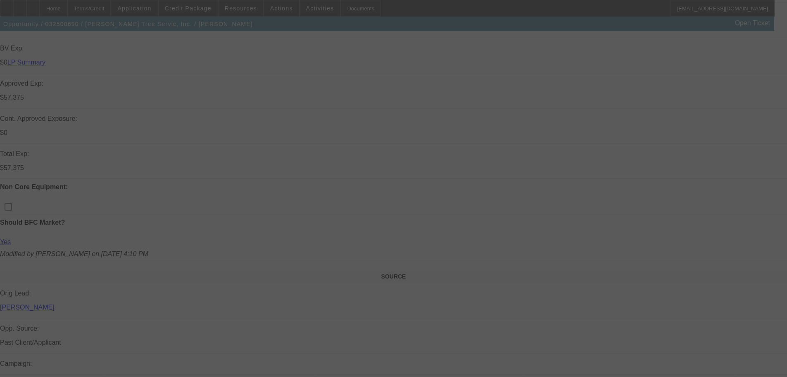
scroll to position [496, 0]
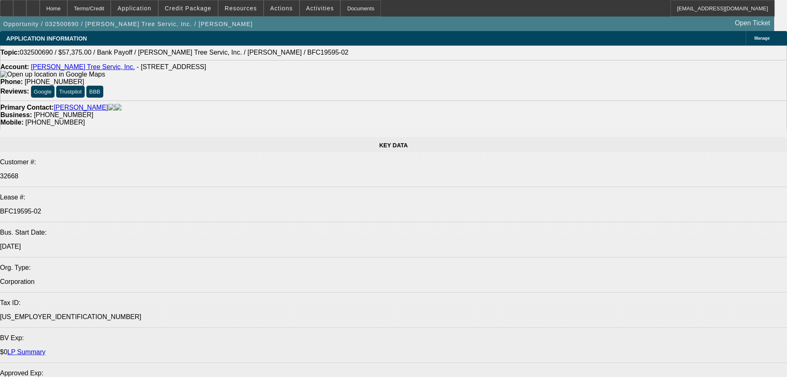
select select "0.1"
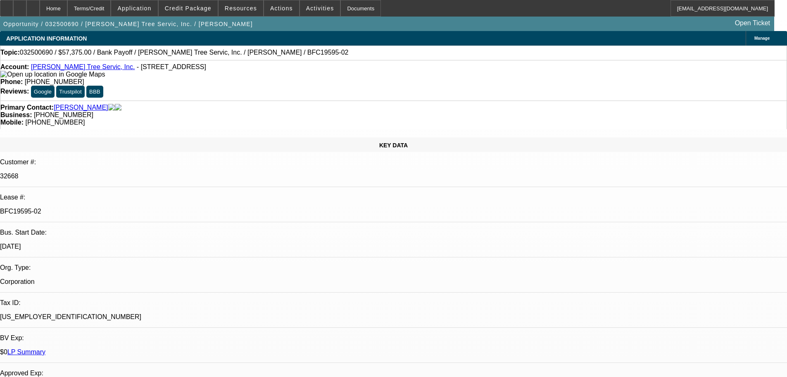
select select "0"
select select "3"
select select "0"
select select "6"
select select "0.1"
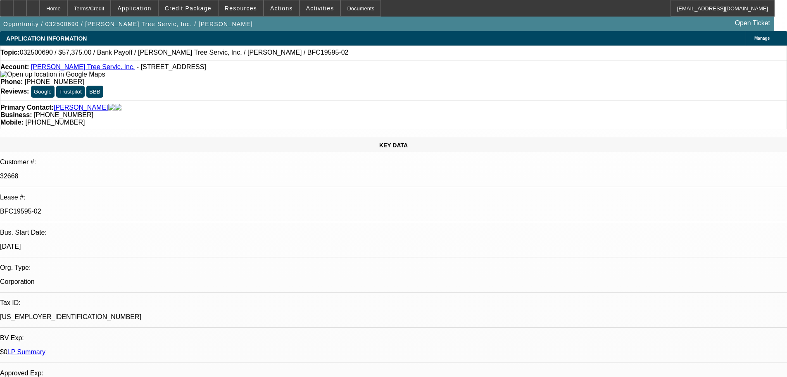
select select "0"
select select "3"
select select "0"
select select "6"
select select "0.1"
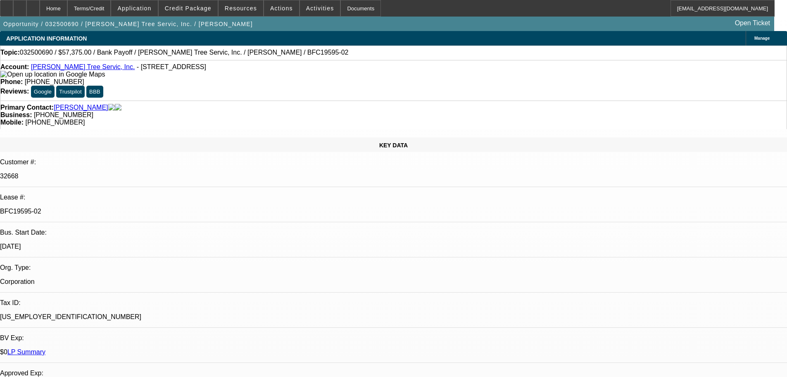
select select "0"
select select "3"
select select "0"
select select "6"
select select "0.1"
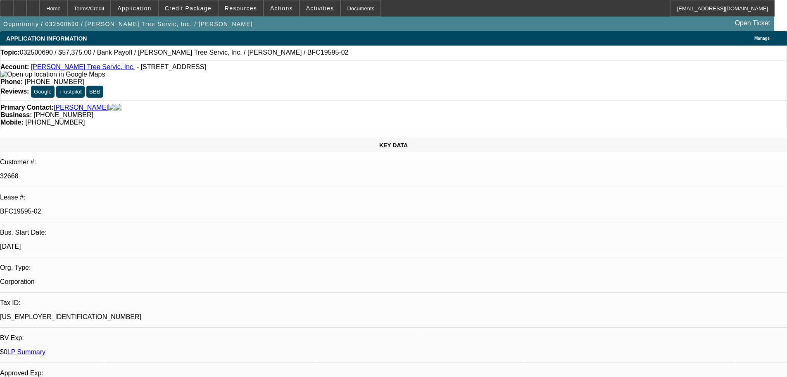
select select "0"
select select "3"
select select "0"
select select "6"
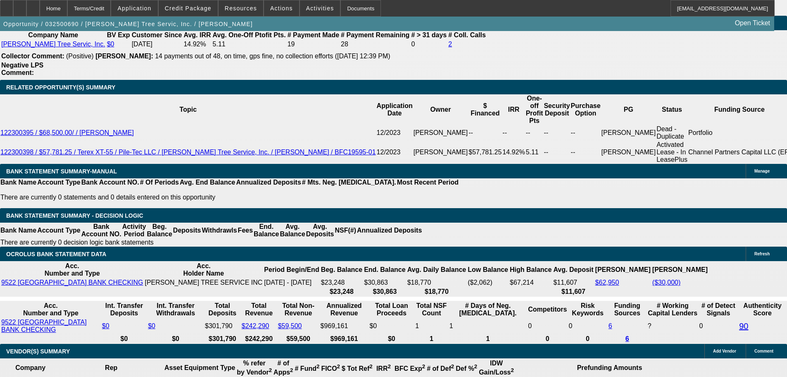
scroll to position [1447, 0]
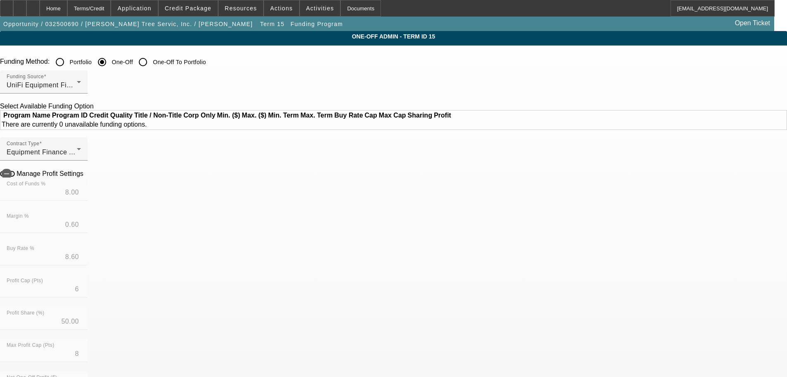
click at [68, 62] on input "Portfolio" at bounding box center [60, 62] width 17 height 17
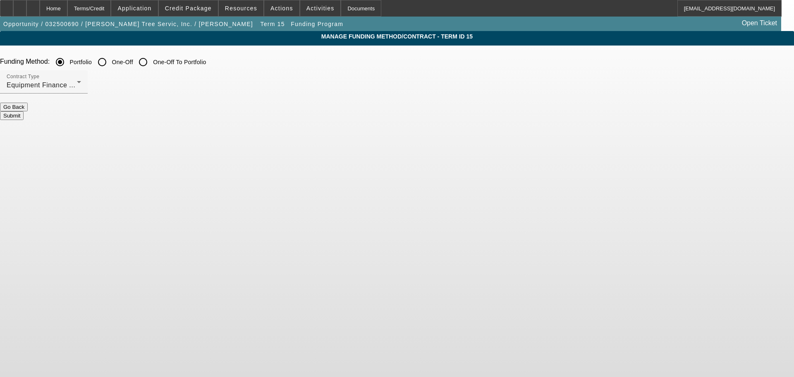
click at [24, 111] on button "Submit" at bounding box center [12, 115] width 24 height 9
radio input "false"
radio input "true"
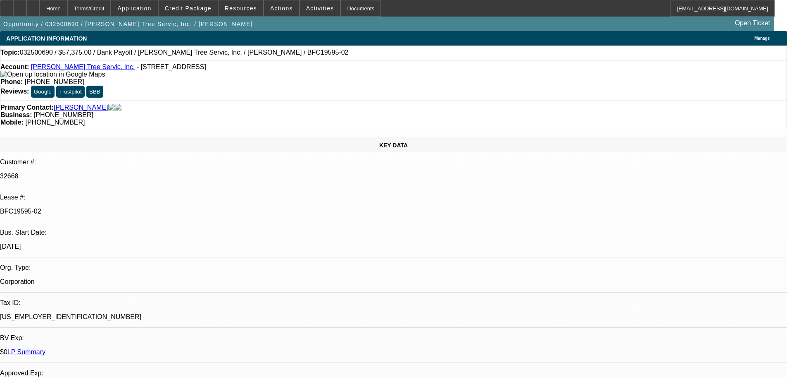
select select "0.1"
select select "0"
select select "3"
select select "0"
select select "6"
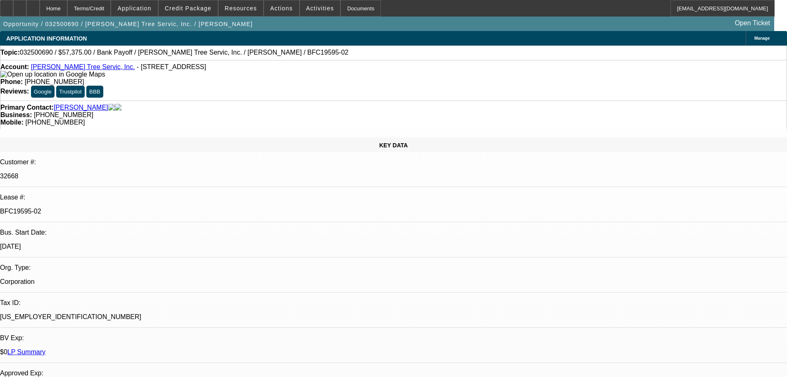
select select "0.1"
select select "0"
select select "3"
select select "0"
select select "6"
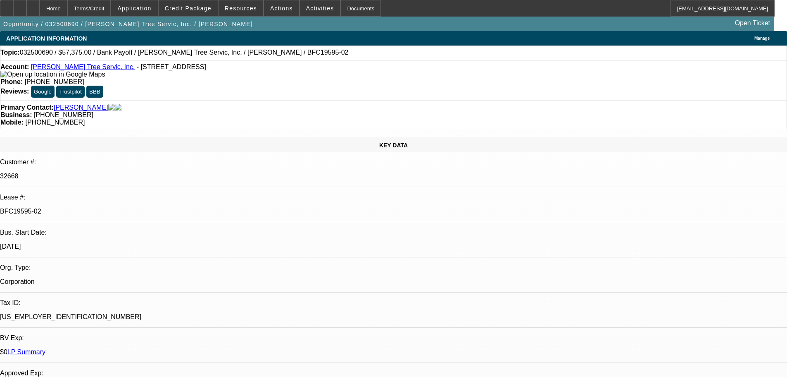
select select "0.1"
select select "0"
select select "3"
select select "0"
select select "6"
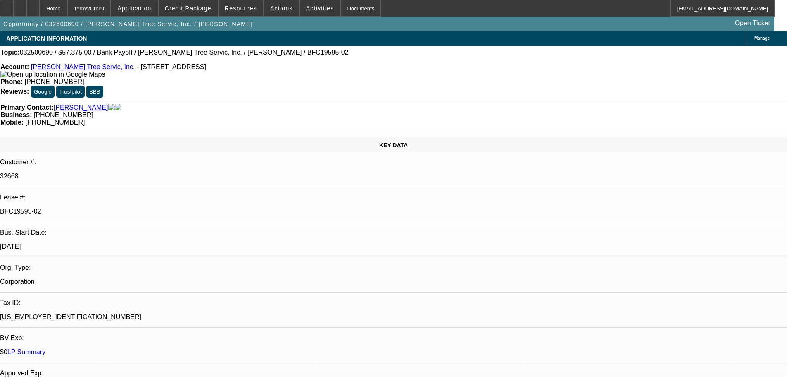
select select "0.1"
select select "0"
select select "3"
select select "0"
select select "6"
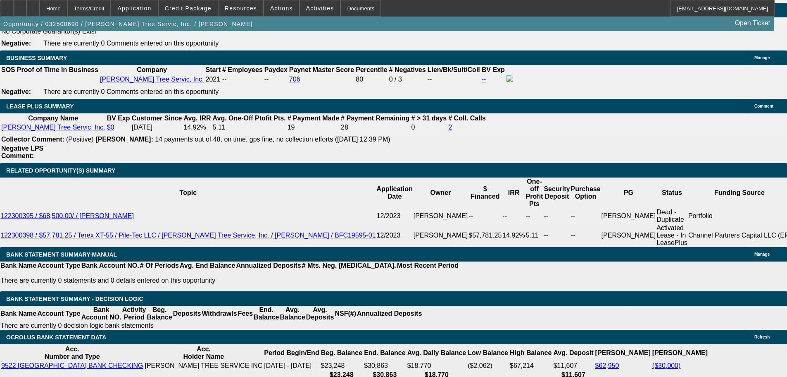
scroll to position [1405, 0]
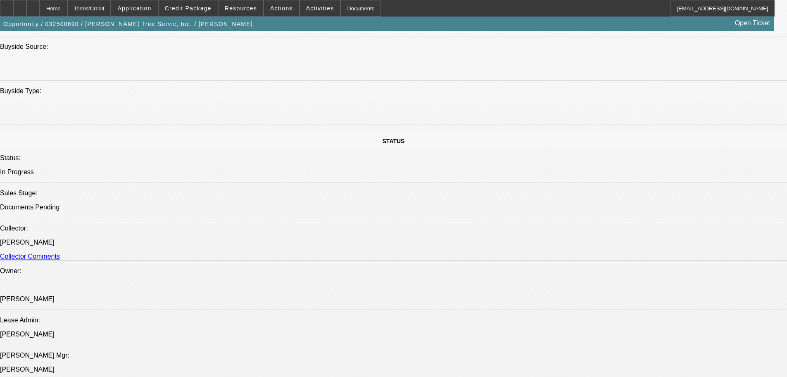
scroll to position [676, 0]
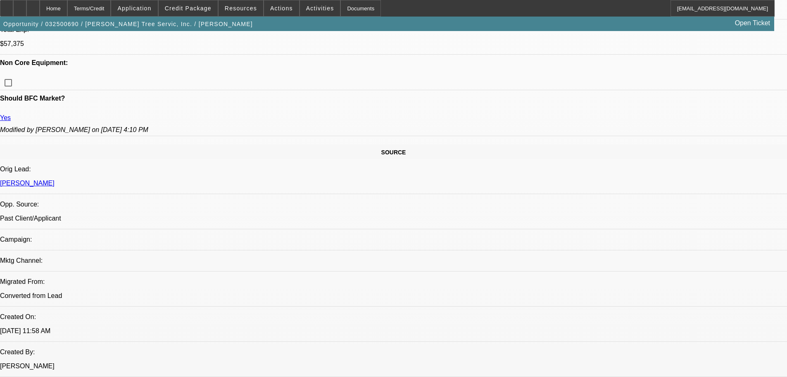
scroll to position [455, 0]
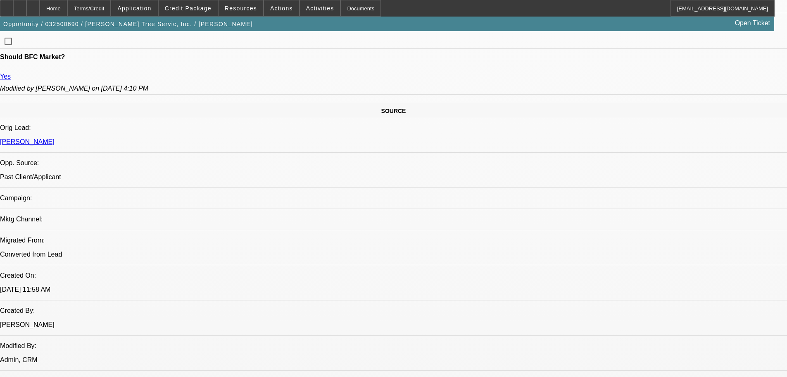
paste textarea "ISSUES WITH PAYOFF DOC; CURRENT OWNER HAS 2021 TIB, NEWER TIB; RILEY = NEWER AN…"
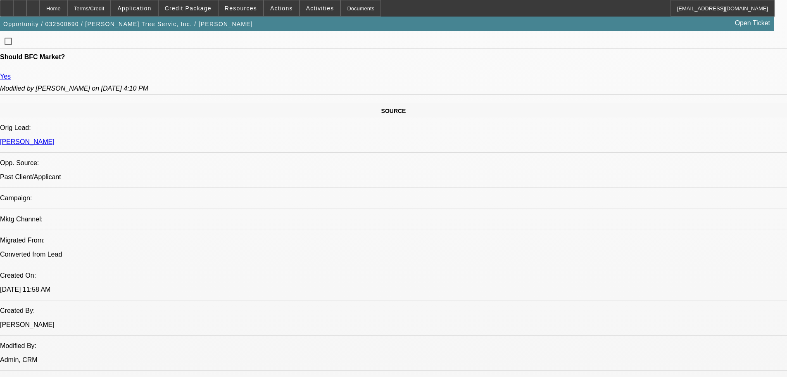
scroll to position [28, 0]
type textarea "ISSUES WITH PAYOFF DOC; CURRENT OWNER HAS 2021 TIB, NEWER TIB; RILEY = NEWER AN…"
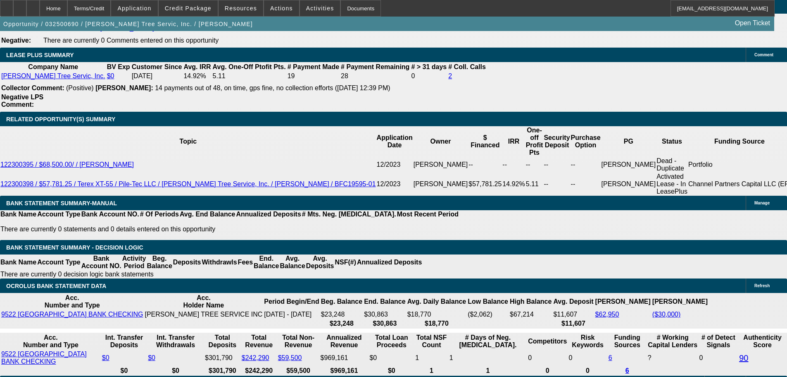
scroll to position [1529, 0]
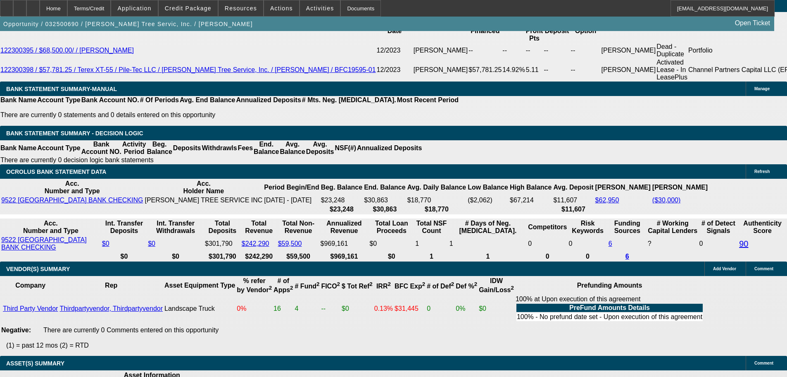
select select "4"
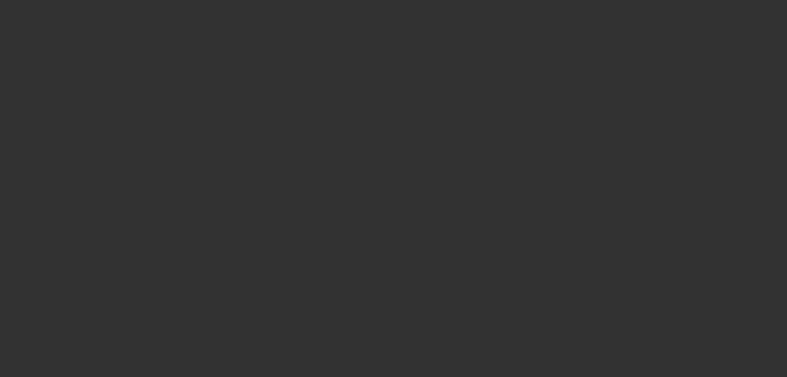
scroll to position [0, 0]
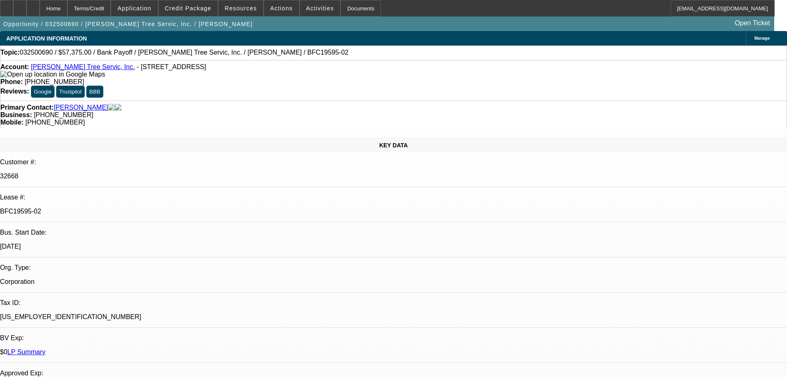
type textarea "I reviewed in the portfolio at the same structure, but just too light for what …"
select select "0.1"
select select "0"
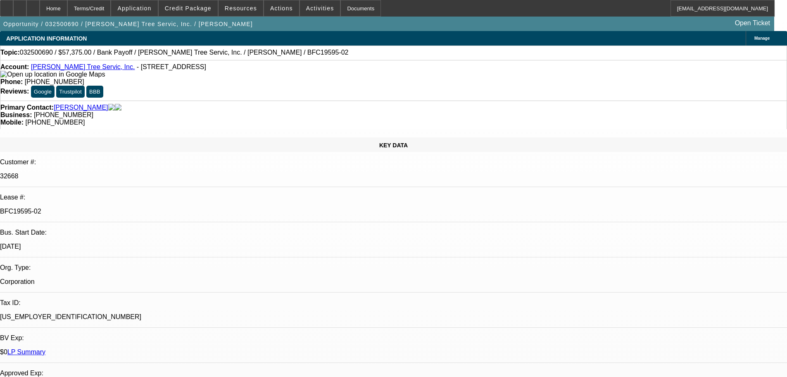
select select "3"
select select "0"
select select "6"
select select "0.1"
select select "0"
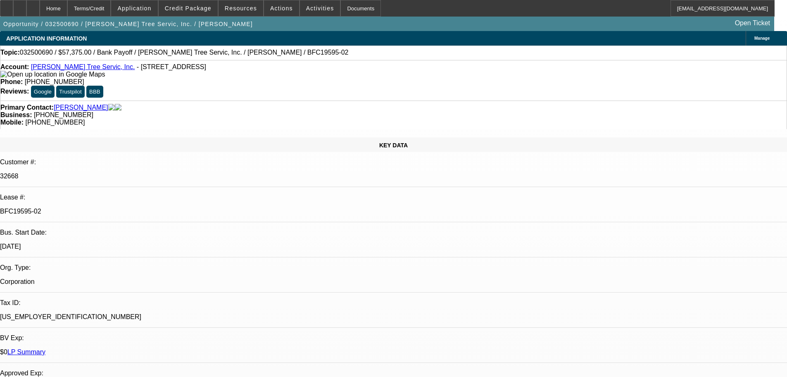
select select "3"
select select "0"
select select "6"
select select "0.1"
select select "0"
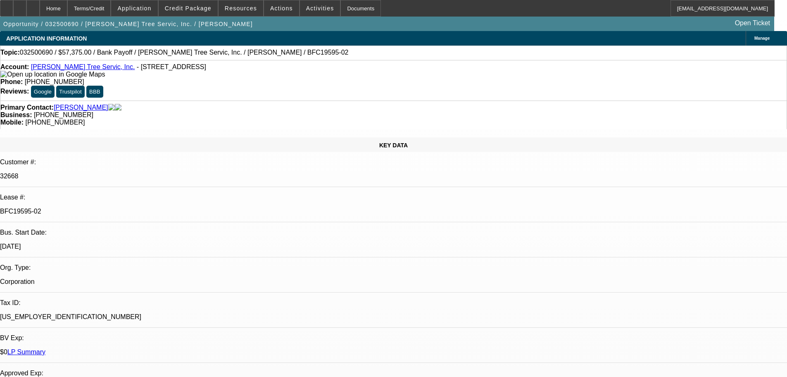
select select "3"
select select "0"
select select "6"
select select "0.1"
select select "0"
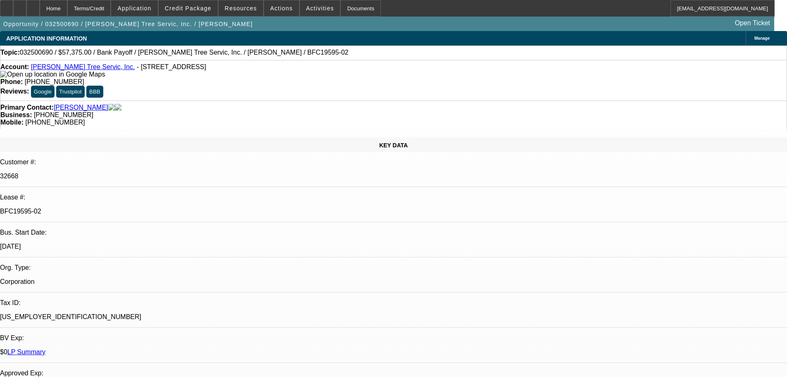
select select "3"
select select "0"
select select "6"
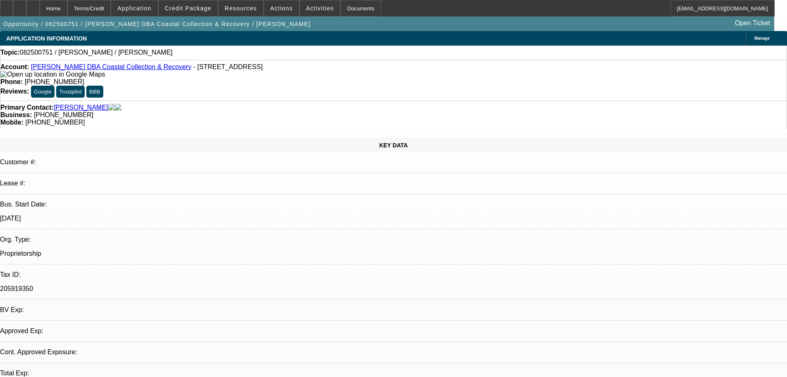
select select "0"
select select "2"
select select "0.1"
select select "4"
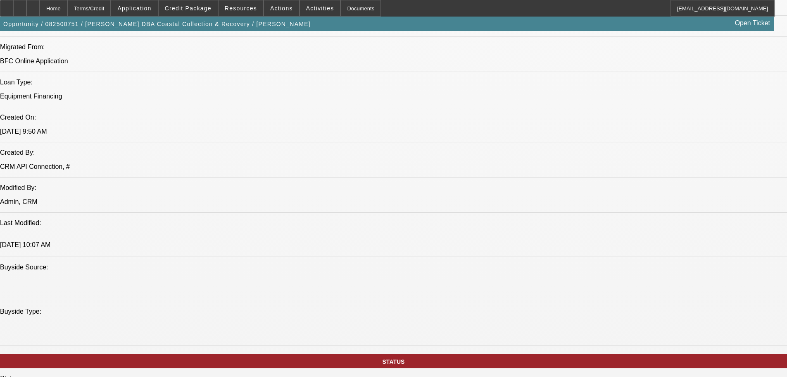
scroll to position [620, 0]
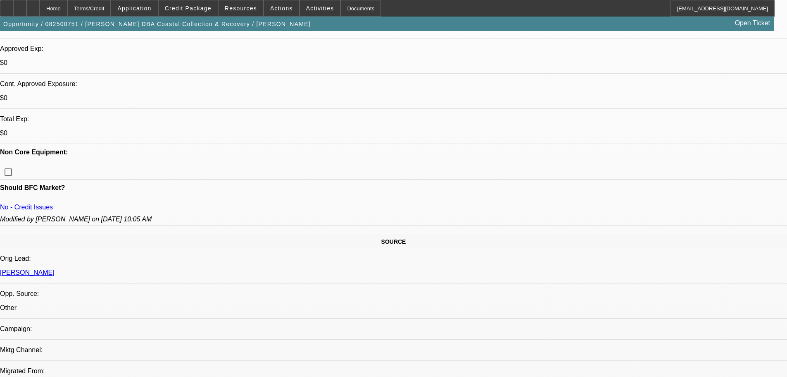
scroll to position [289, 0]
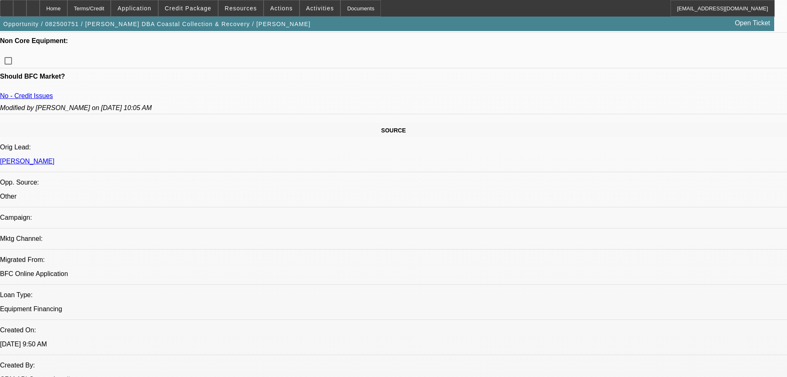
scroll to position [413, 0]
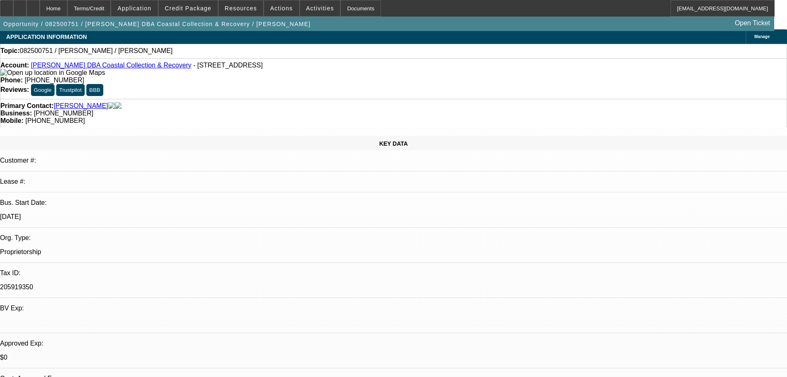
scroll to position [0, 0]
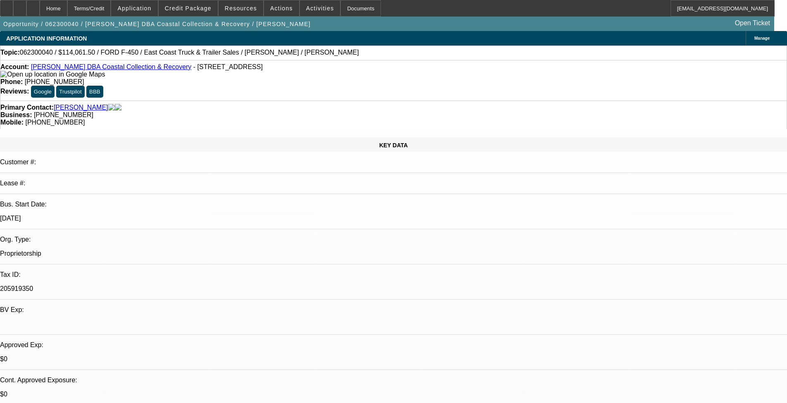
select select "0.1"
select select "0"
select select "0.1"
select select "4"
select select "0.1"
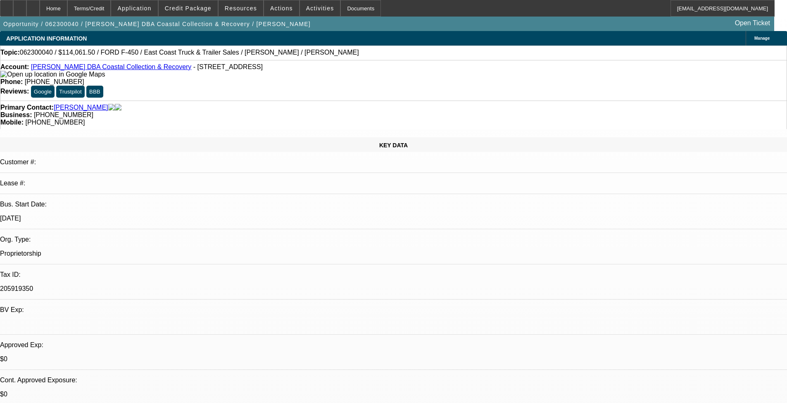
select select "0"
select select "0.1"
select select "4"
select select "0.15"
select select "2"
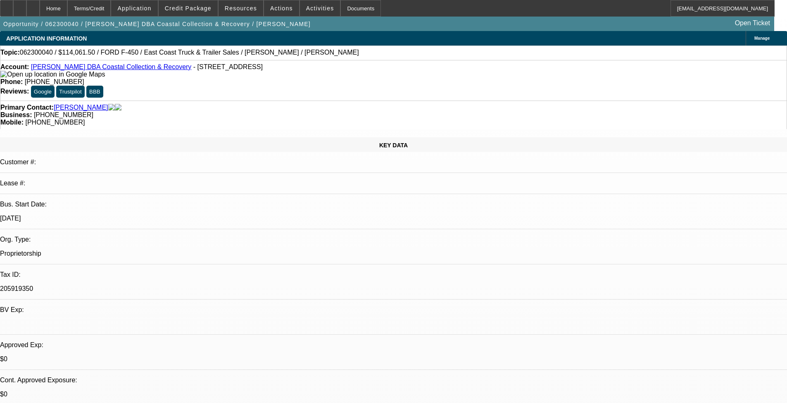
select select "2"
select select "0.1"
select select "4"
select select "0.1"
select select "2"
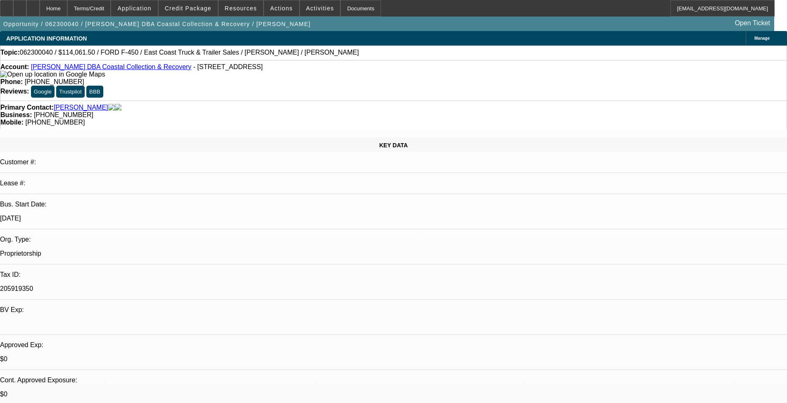
select select "2"
select select "0.1"
select select "4"
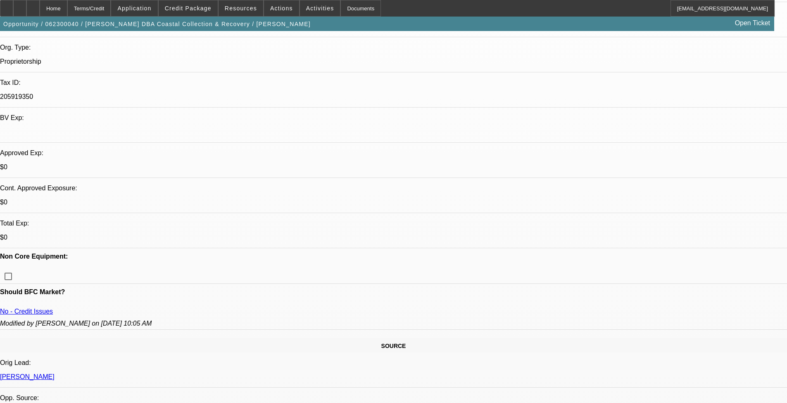
scroll to position [207, 0]
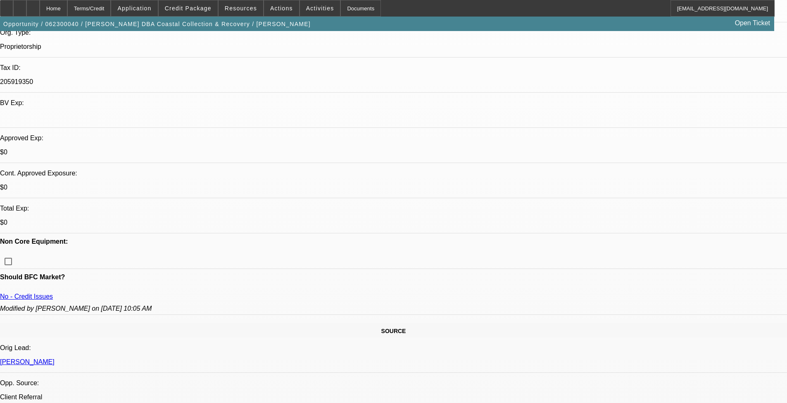
click at [196, 9] on span "Credit Package" at bounding box center [188, 8] width 47 height 7
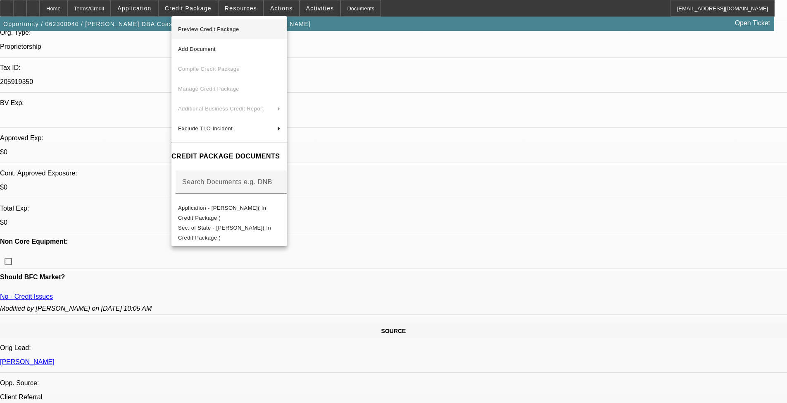
click at [199, 26] on span "Preview Credit Package" at bounding box center [208, 29] width 61 height 6
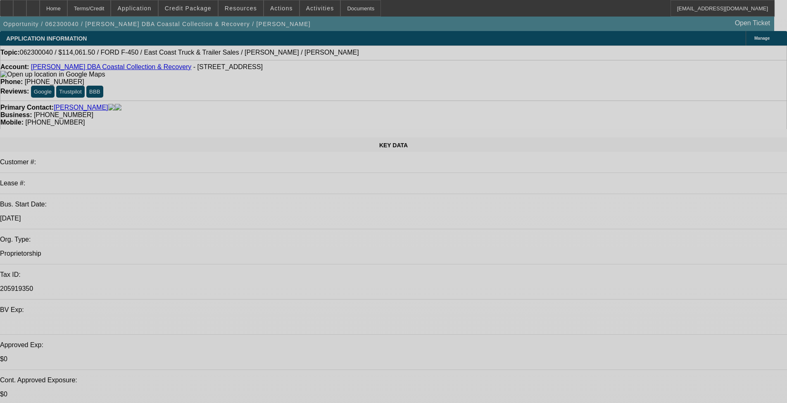
select select "0.1"
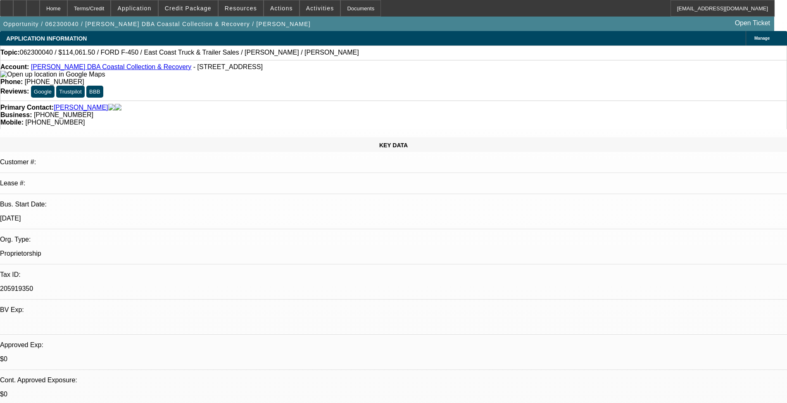
select select "0"
select select "0.1"
select select "4"
select select "0.1"
select select "0"
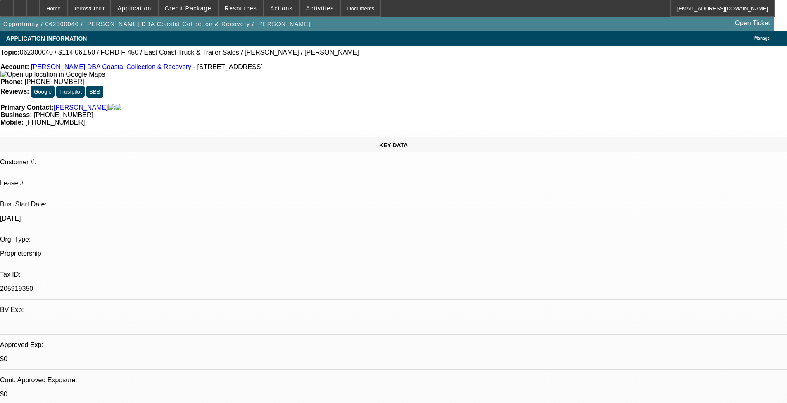
select select "0.1"
select select "4"
select select "0.15"
select select "2"
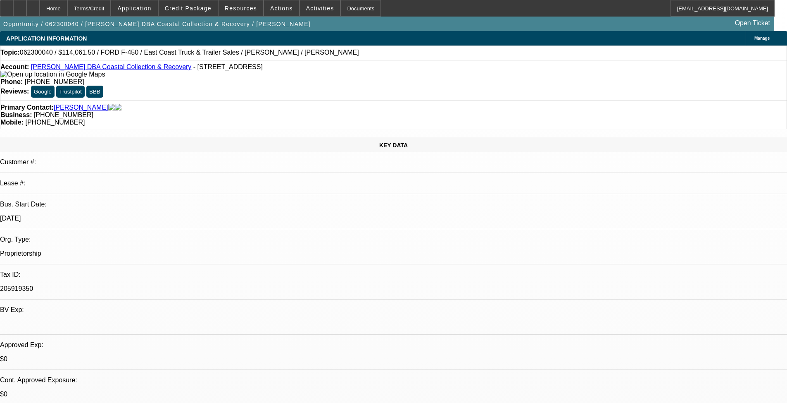
select select "0.1"
select select "4"
select select "0.1"
select select "2"
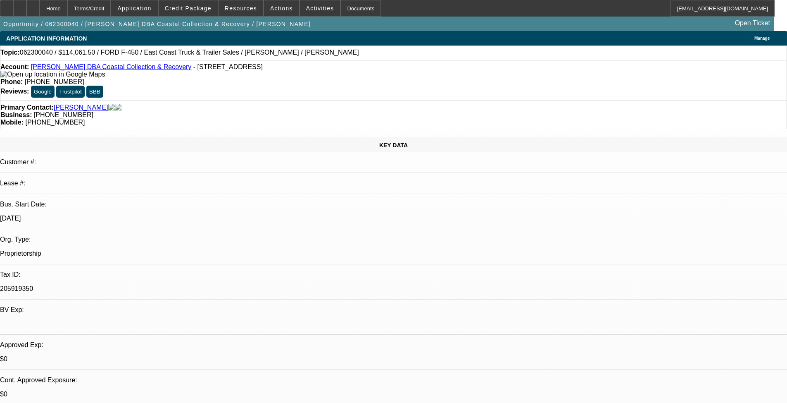
select select "0.1"
select select "4"
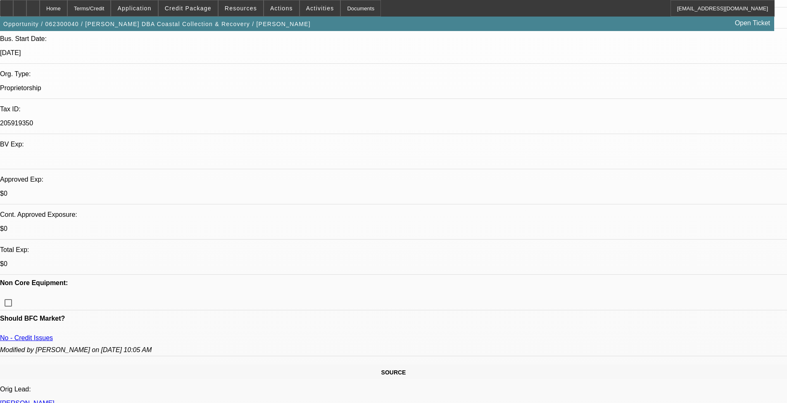
scroll to position [147, 0]
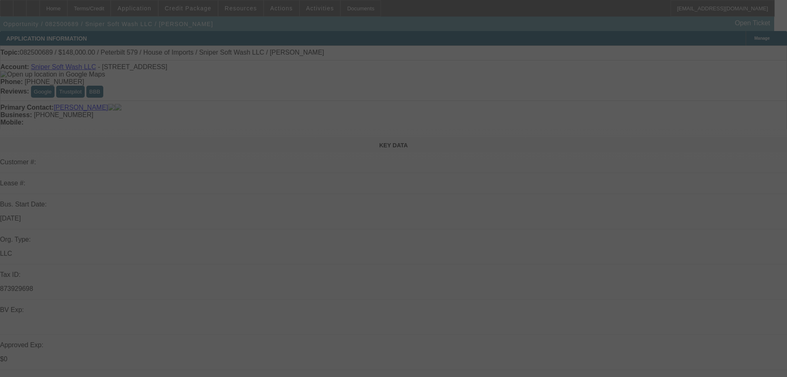
select select "0"
select select "2"
select select "0"
select select "6"
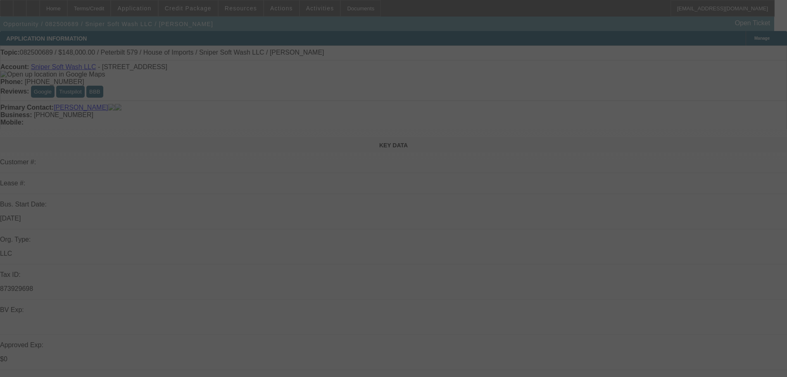
select select "0"
select select "2"
select select "0"
select select "6"
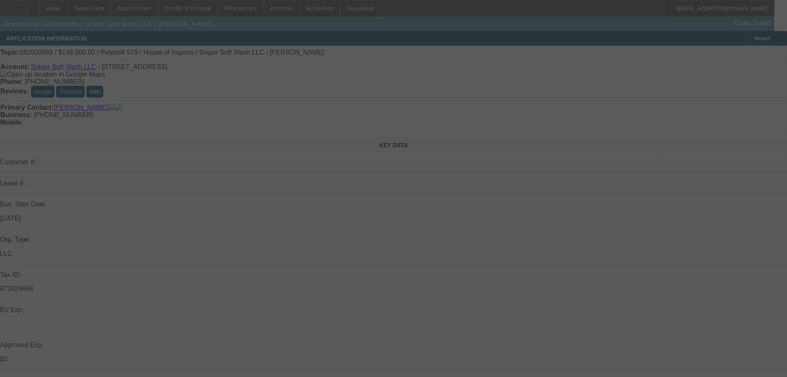
select select "0"
select select "2"
select select "0"
select select "6"
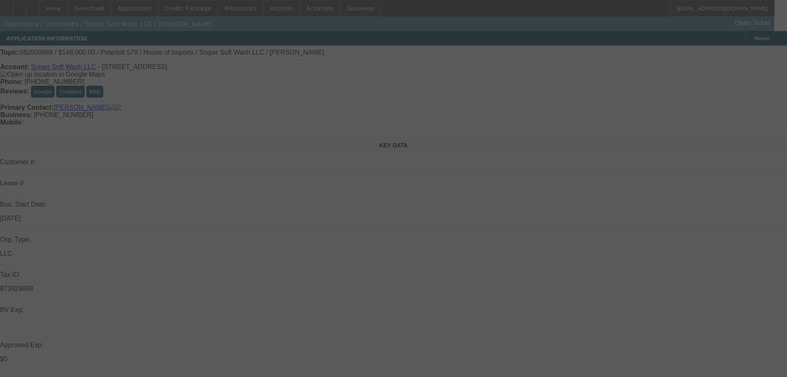
select select "0"
select select "6"
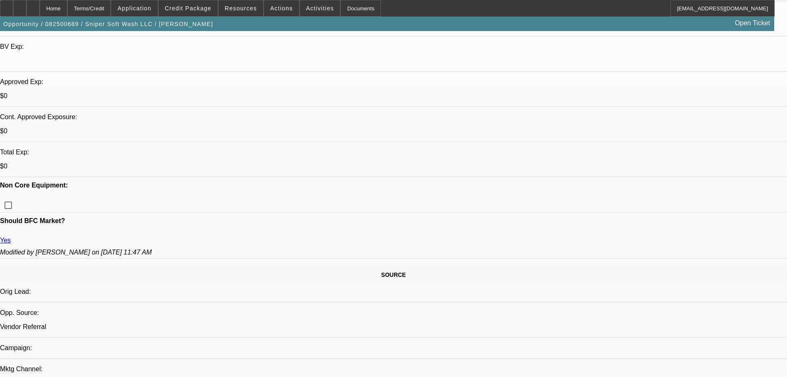
scroll to position [248, 0]
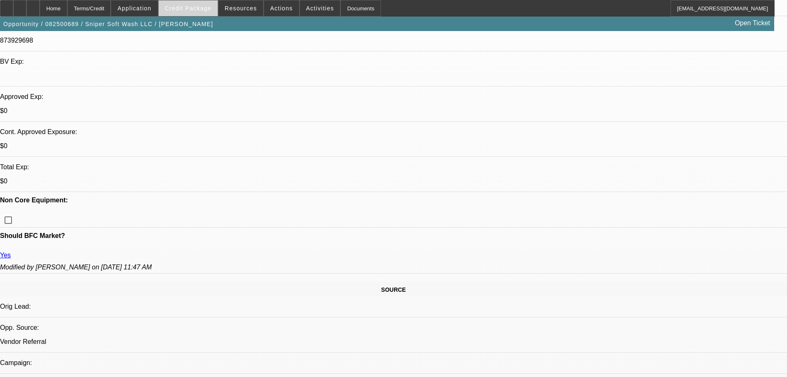
click at [180, 11] on span "Credit Package" at bounding box center [188, 8] width 47 height 7
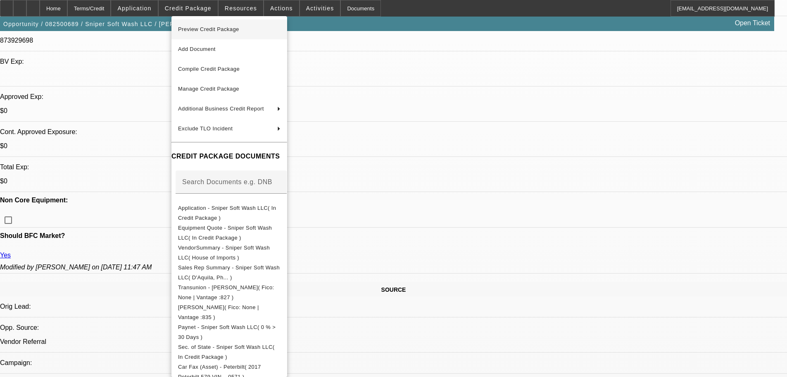
click at [252, 27] on span "Preview Credit Package" at bounding box center [229, 29] width 103 height 10
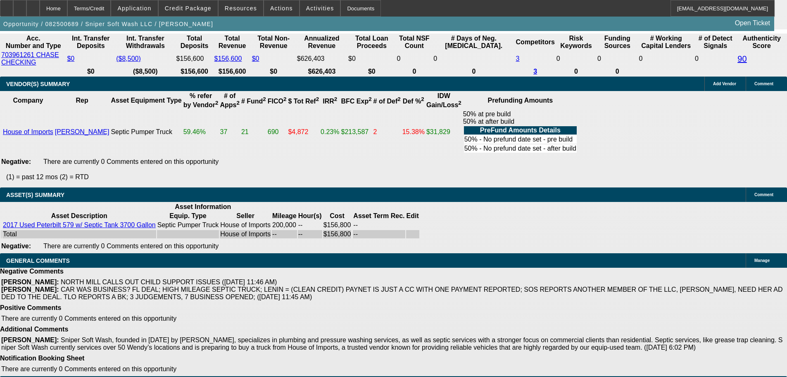
scroll to position [1538, 0]
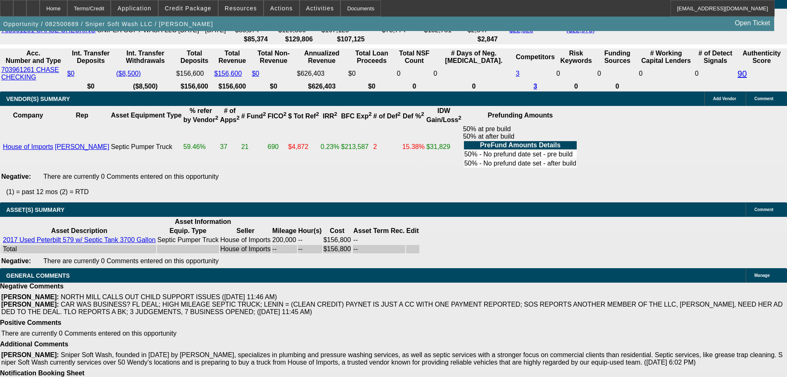
select select "3"
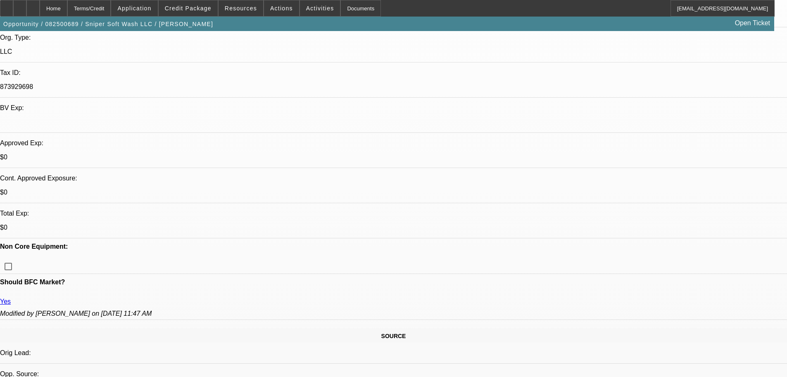
scroll to position [207, 0]
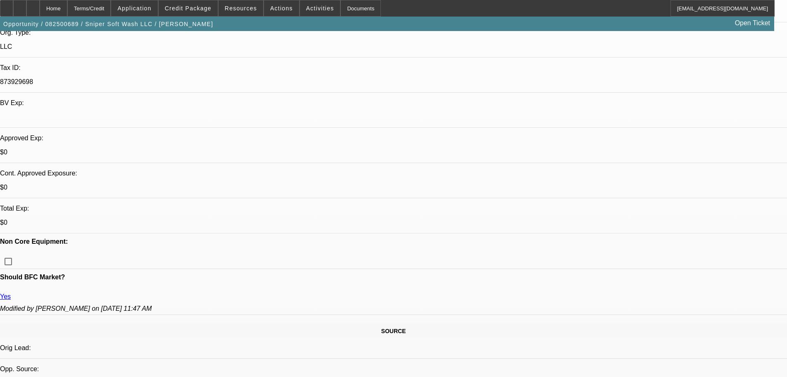
type textarea "APPROVED, GPS REQUIRED."
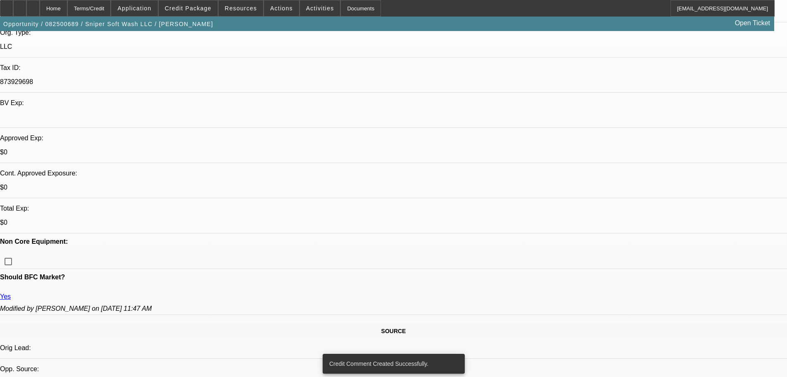
scroll to position [0, 0]
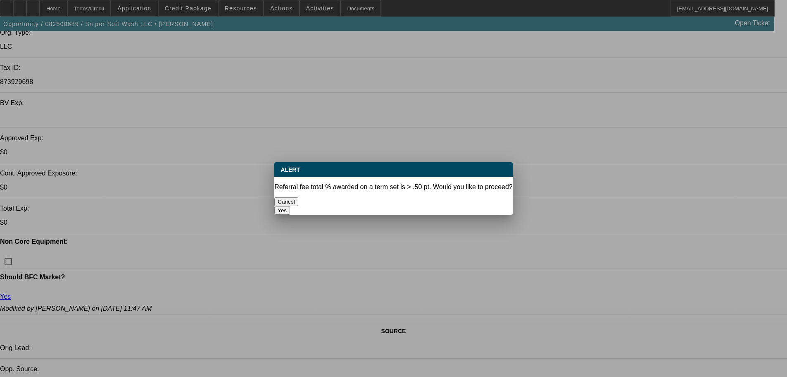
click at [290, 206] on button "Yes" at bounding box center [282, 210] width 16 height 9
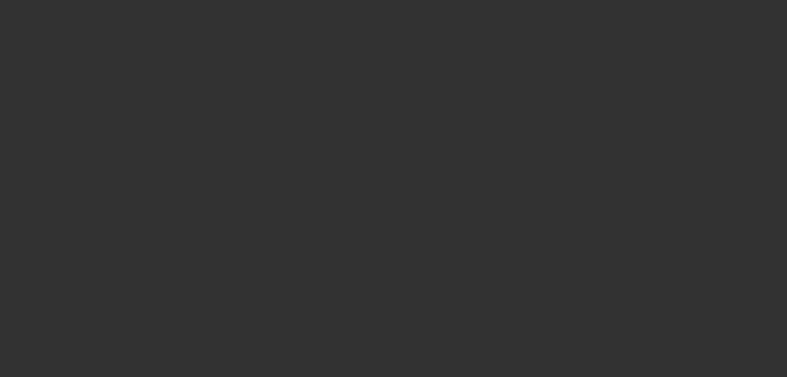
select select "0"
select select "2"
select select "0"
select select "6"
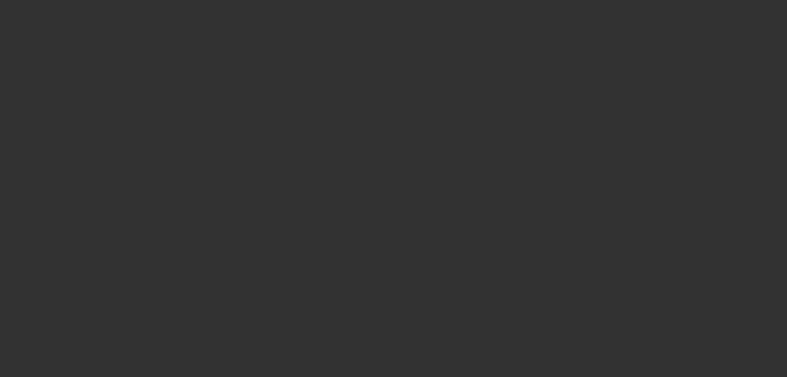
select select "0"
select select "2"
select select "0"
select select "6"
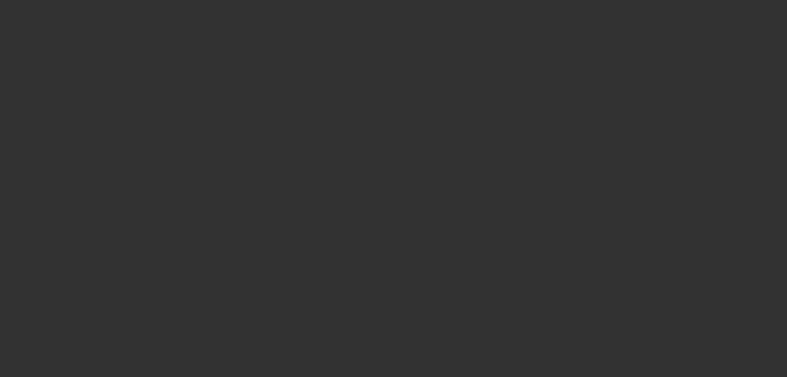
select select "0"
select select "2"
select select "0"
select select "6"
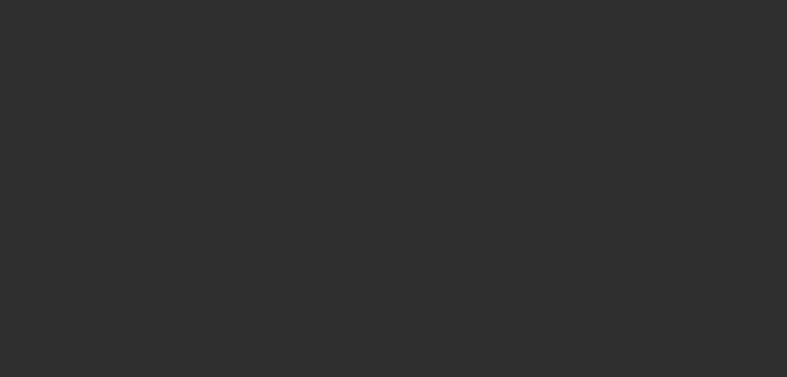
select select "0"
select select "6"
